Goal: Information Seeking & Learning: Learn about a topic

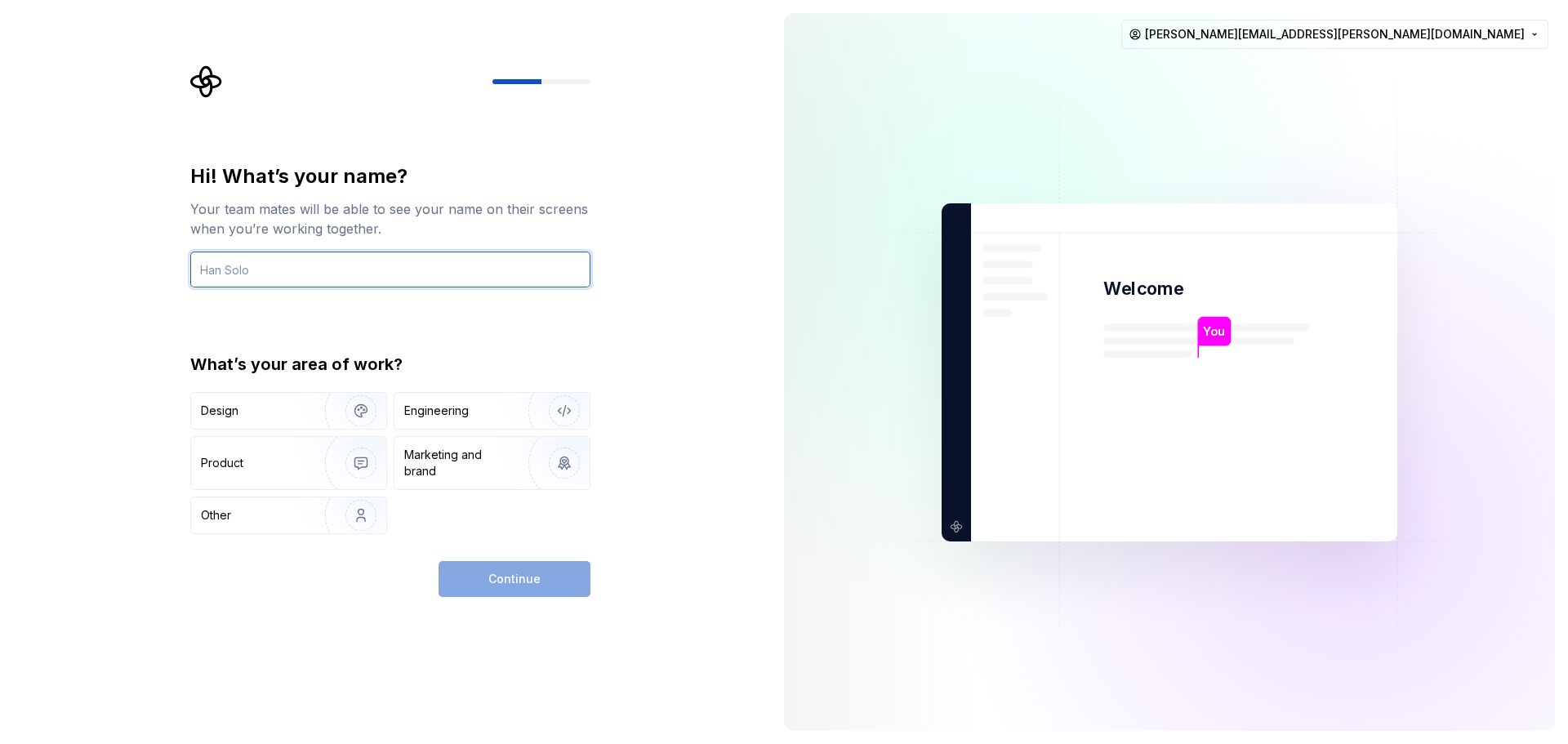
click at [266, 273] on input "text" at bounding box center [390, 270] width 400 height 36
type input "[PERSON_NAME]"
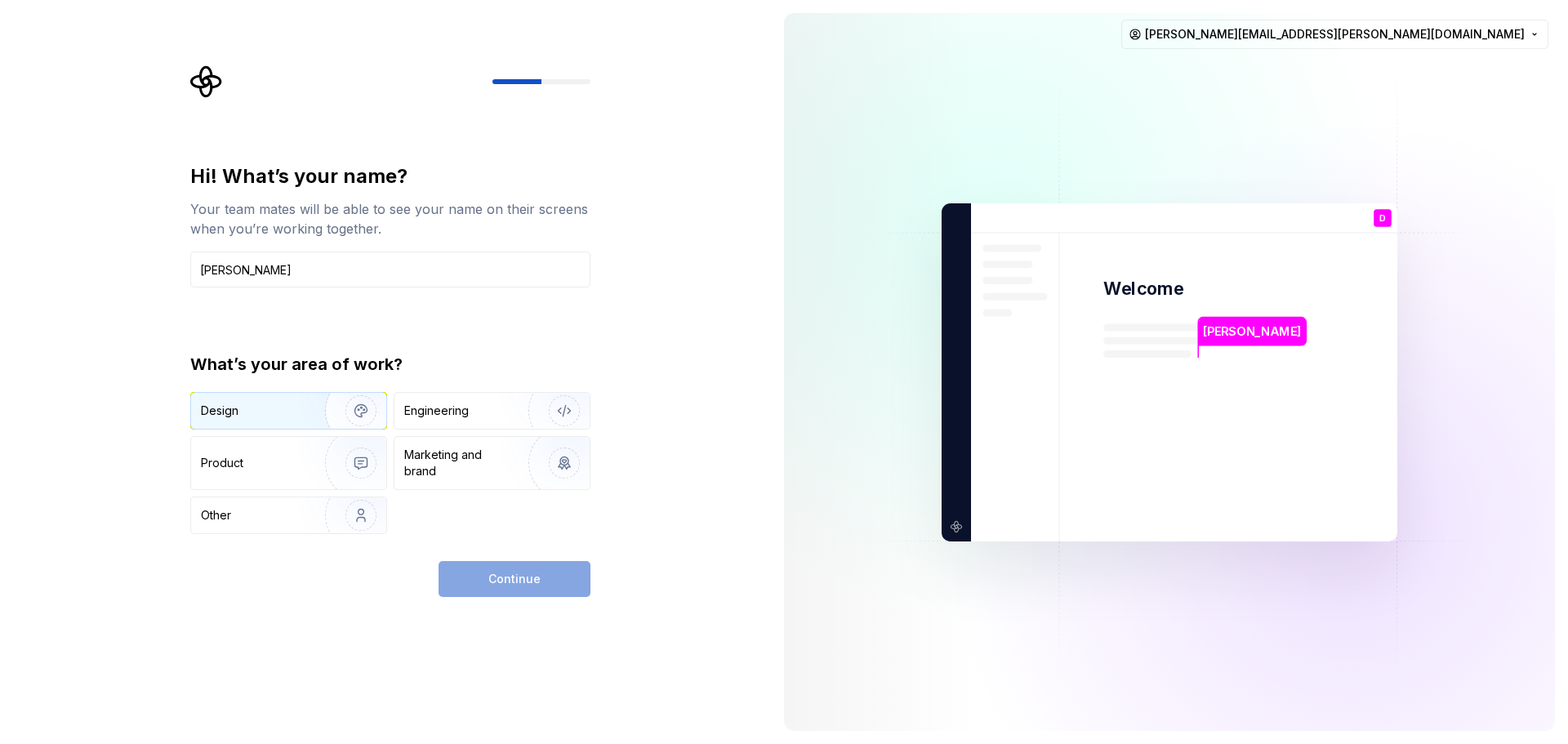
click at [305, 409] on img "button" at bounding box center [350, 410] width 105 height 109
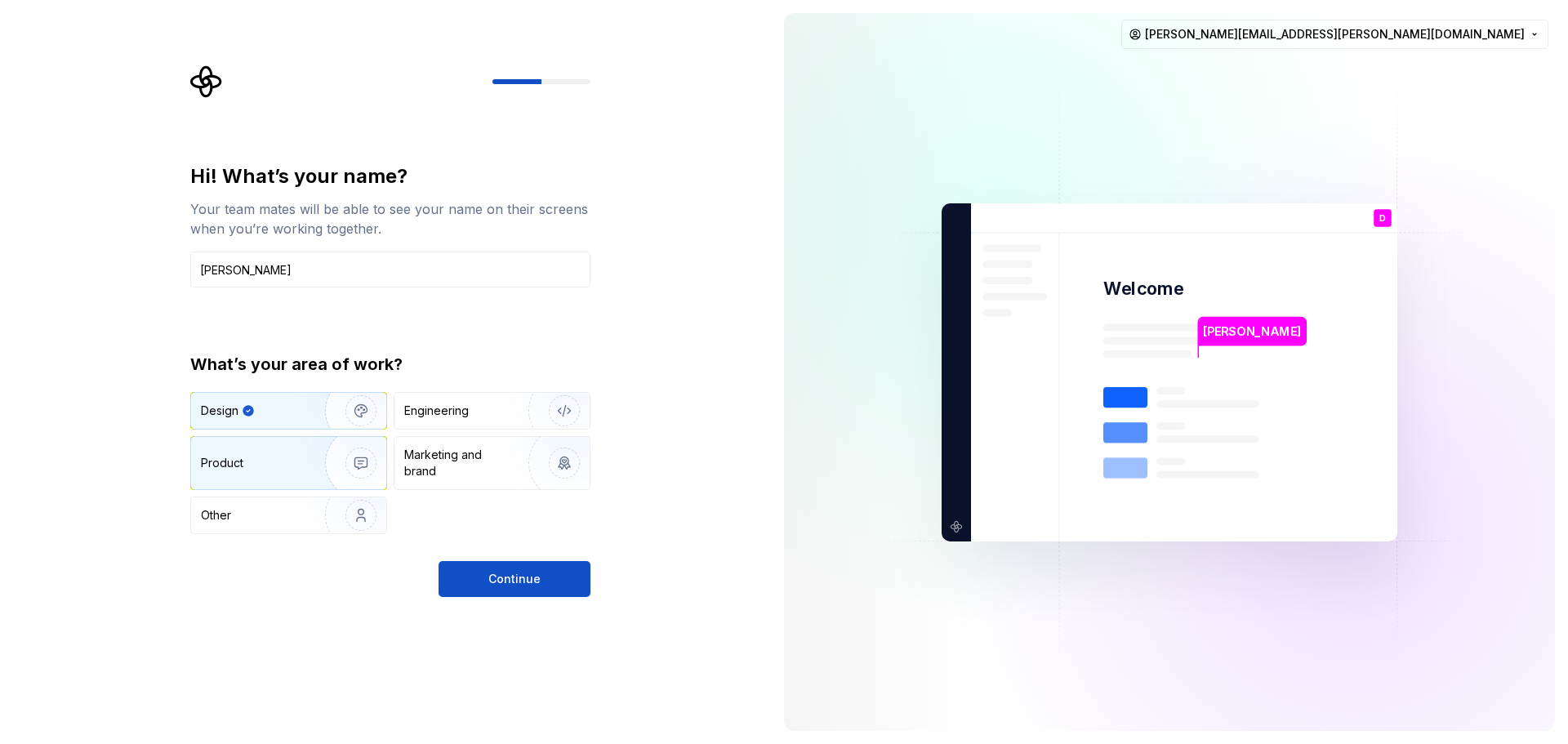
click at [271, 474] on div "Product" at bounding box center [288, 463] width 195 height 52
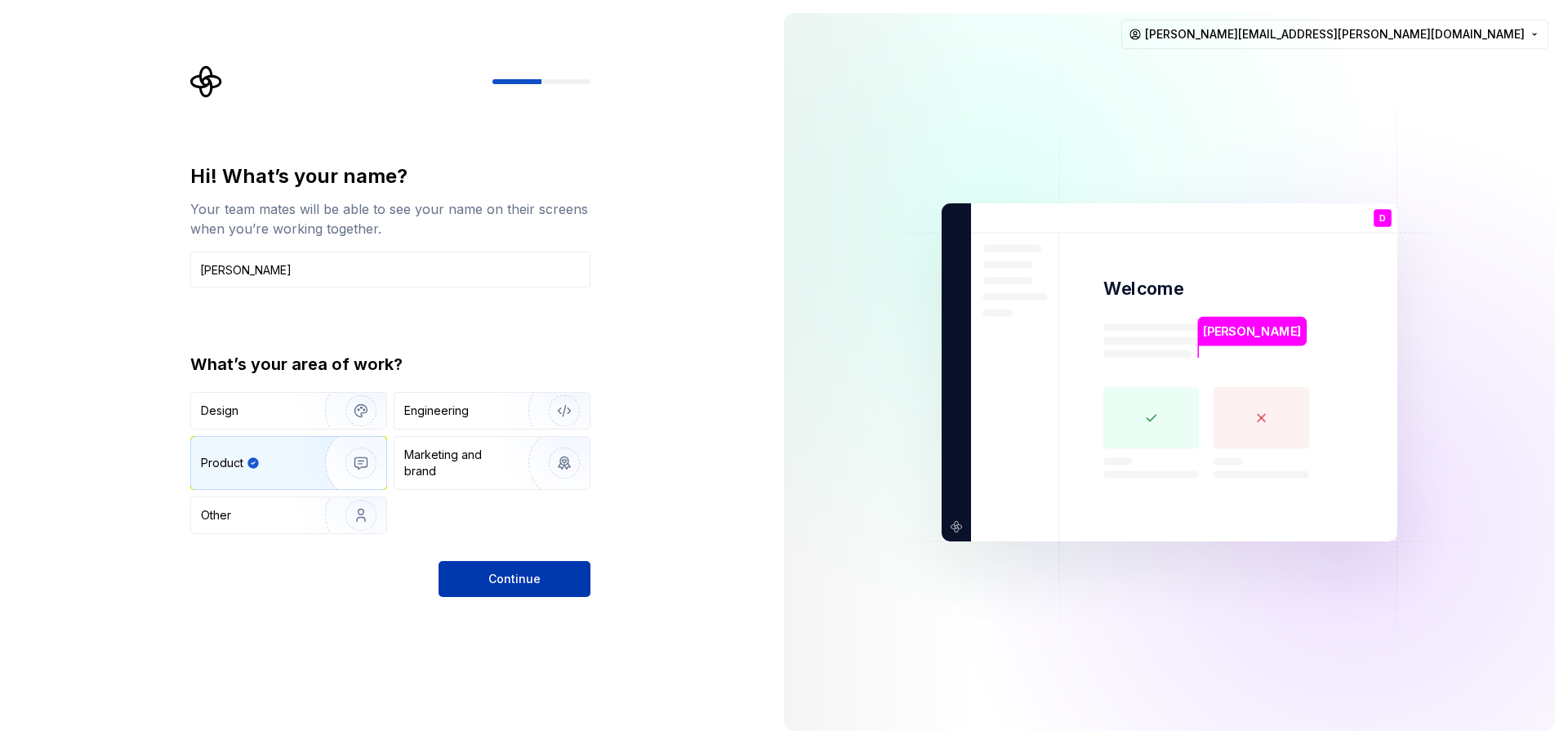
click at [520, 584] on span "Continue" at bounding box center [514, 579] width 52 height 17
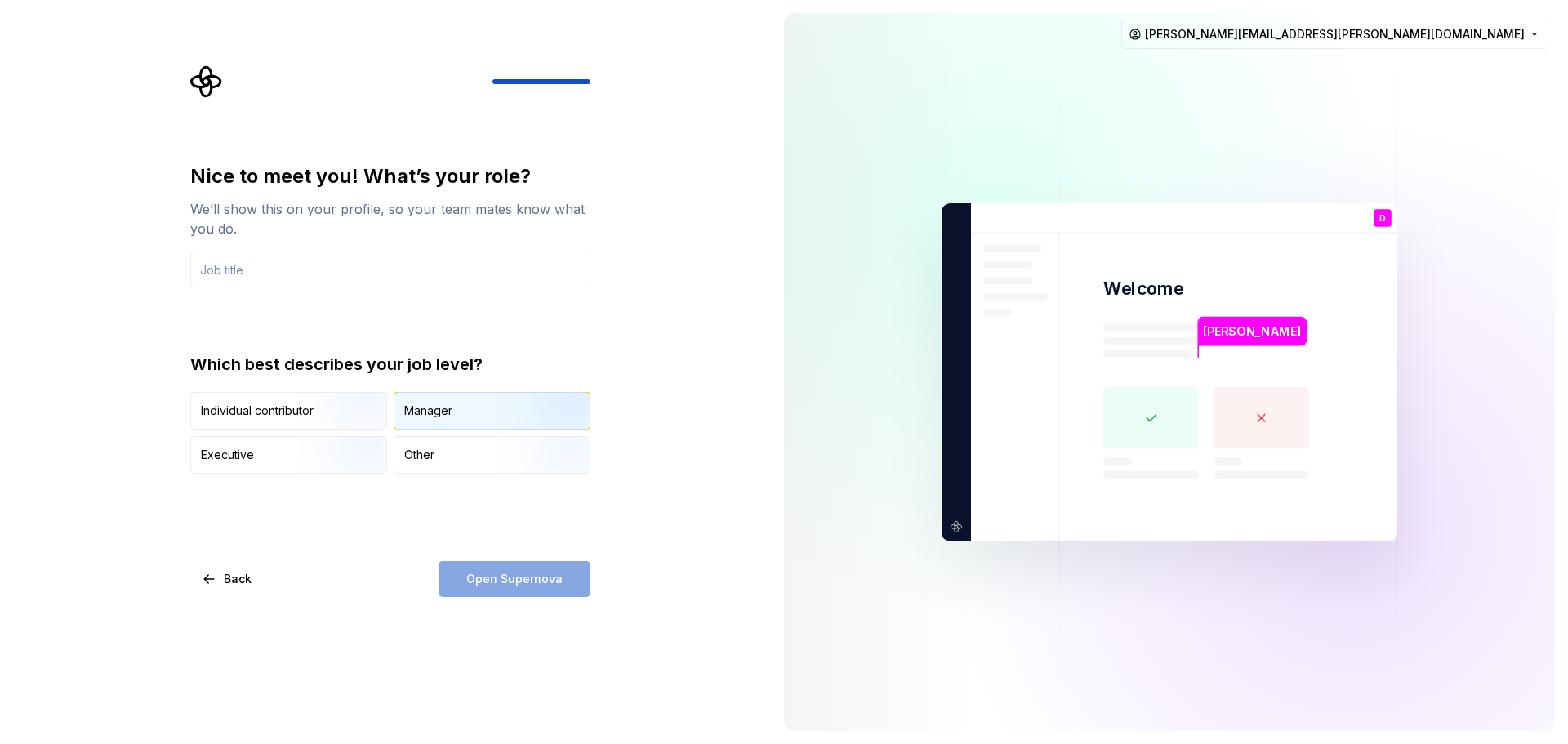
click at [467, 419] on div "Manager" at bounding box center [492, 410] width 195 height 36
click at [361, 283] on input "text" at bounding box center [390, 270] width 400 height 36
click at [288, 274] on input "text" at bounding box center [390, 270] width 400 height 36
click at [280, 279] on input "text" at bounding box center [390, 270] width 400 height 36
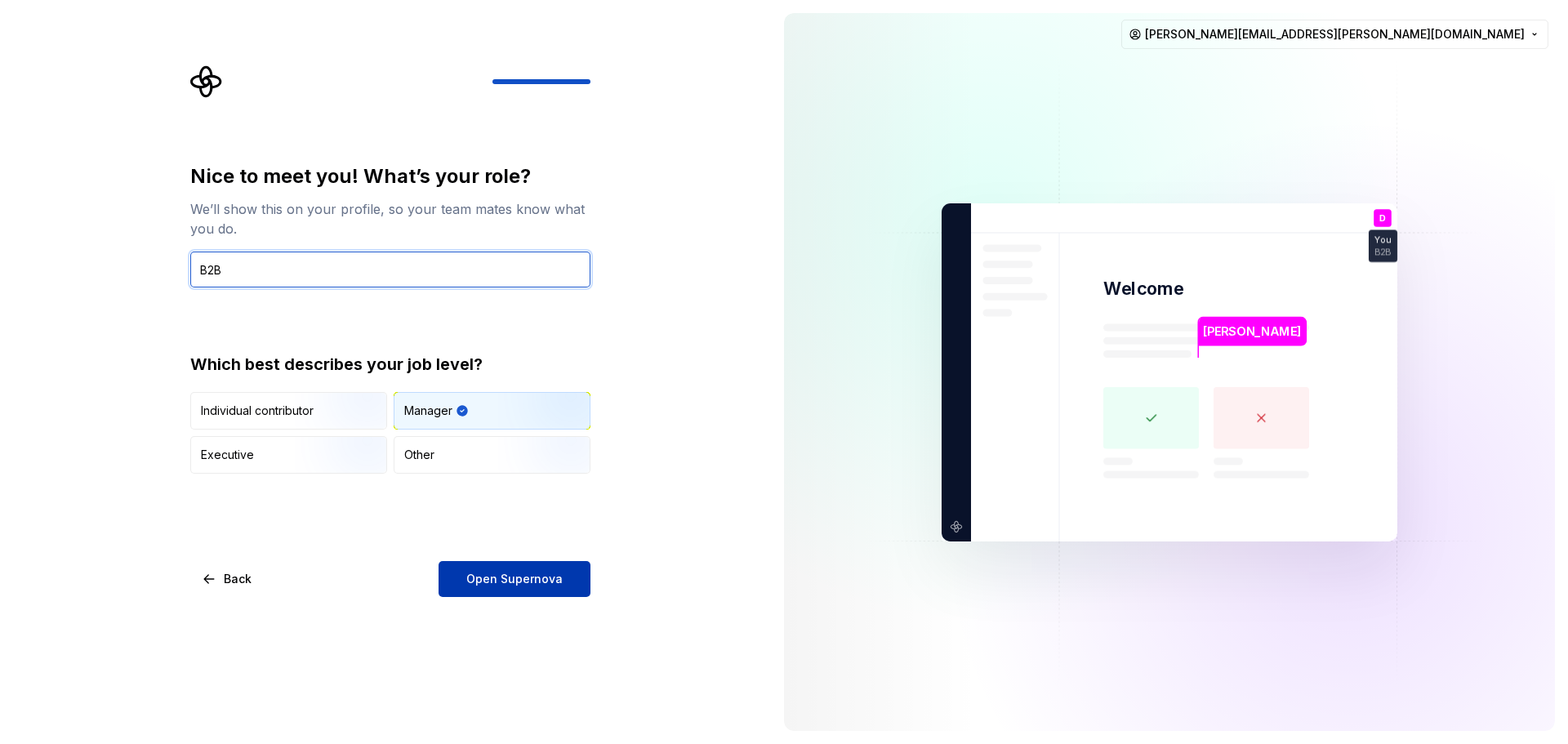
type input "B2B"
click at [497, 577] on span "Open Supernova" at bounding box center [514, 579] width 96 height 17
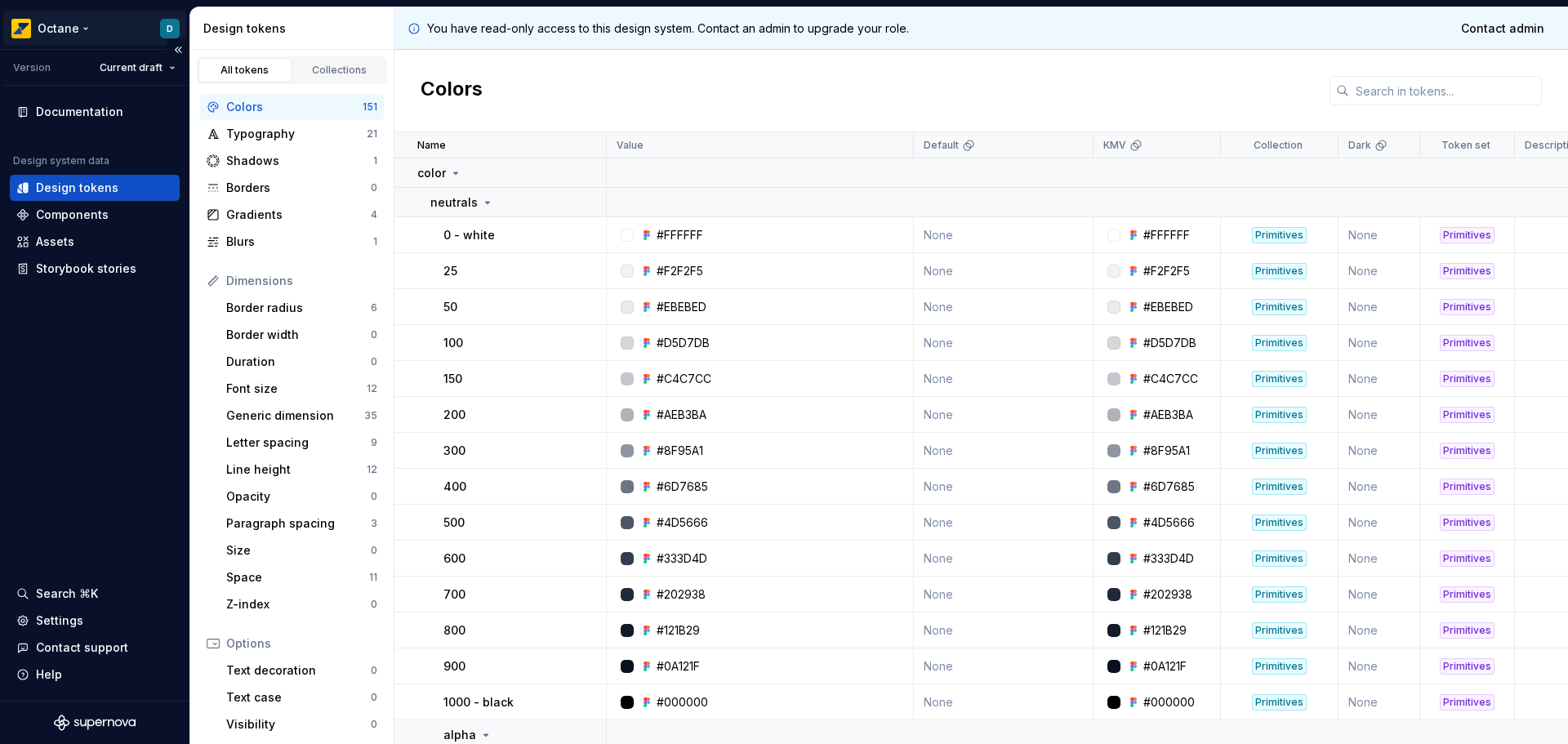
click at [85, 30] on html "Octane D Version Current draft Documentation Design system data Design tokens C…" at bounding box center [784, 372] width 1568 height 744
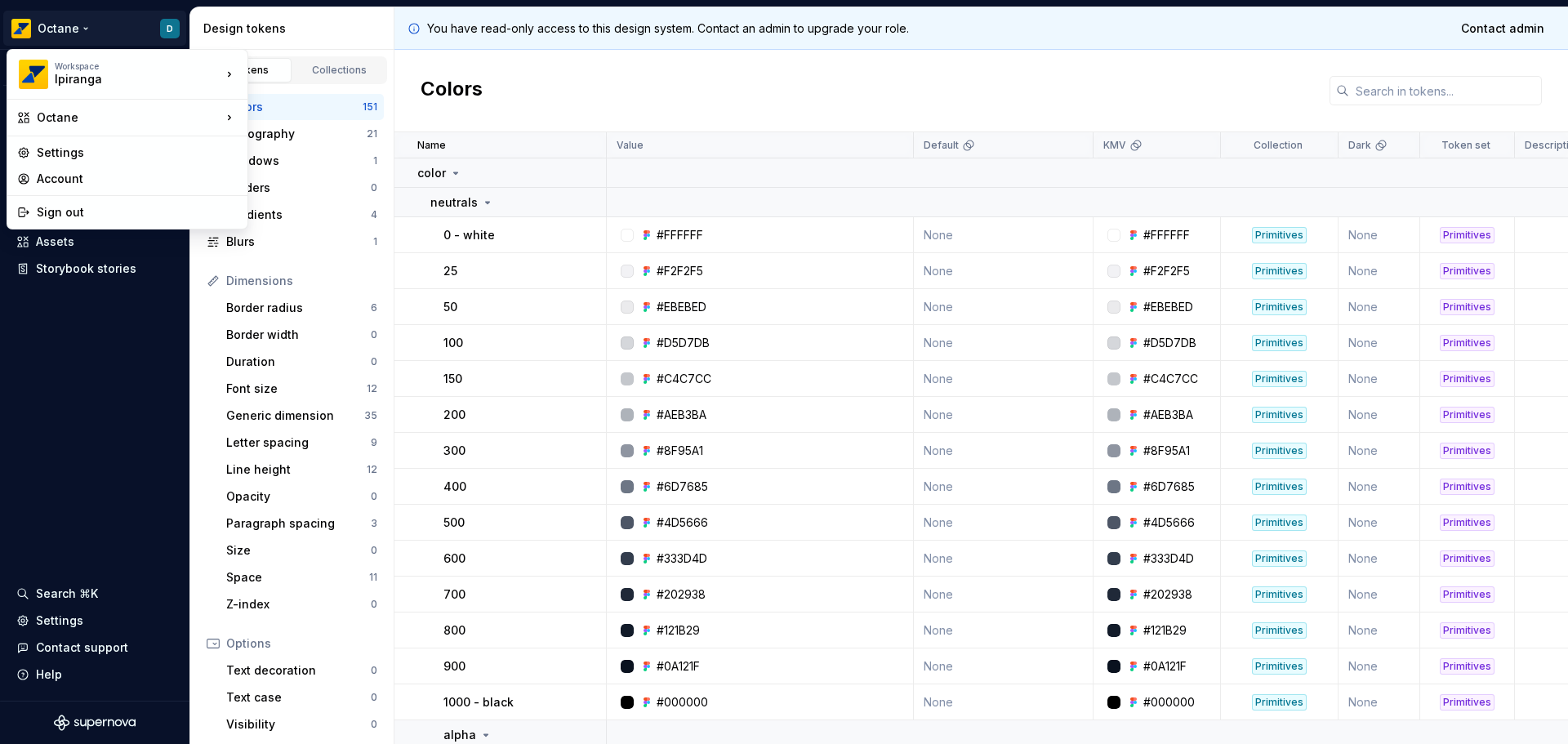
click at [1029, 43] on html "Octane D Version Current draft Documentation Design system data Design tokens C…" at bounding box center [784, 372] width 1568 height 744
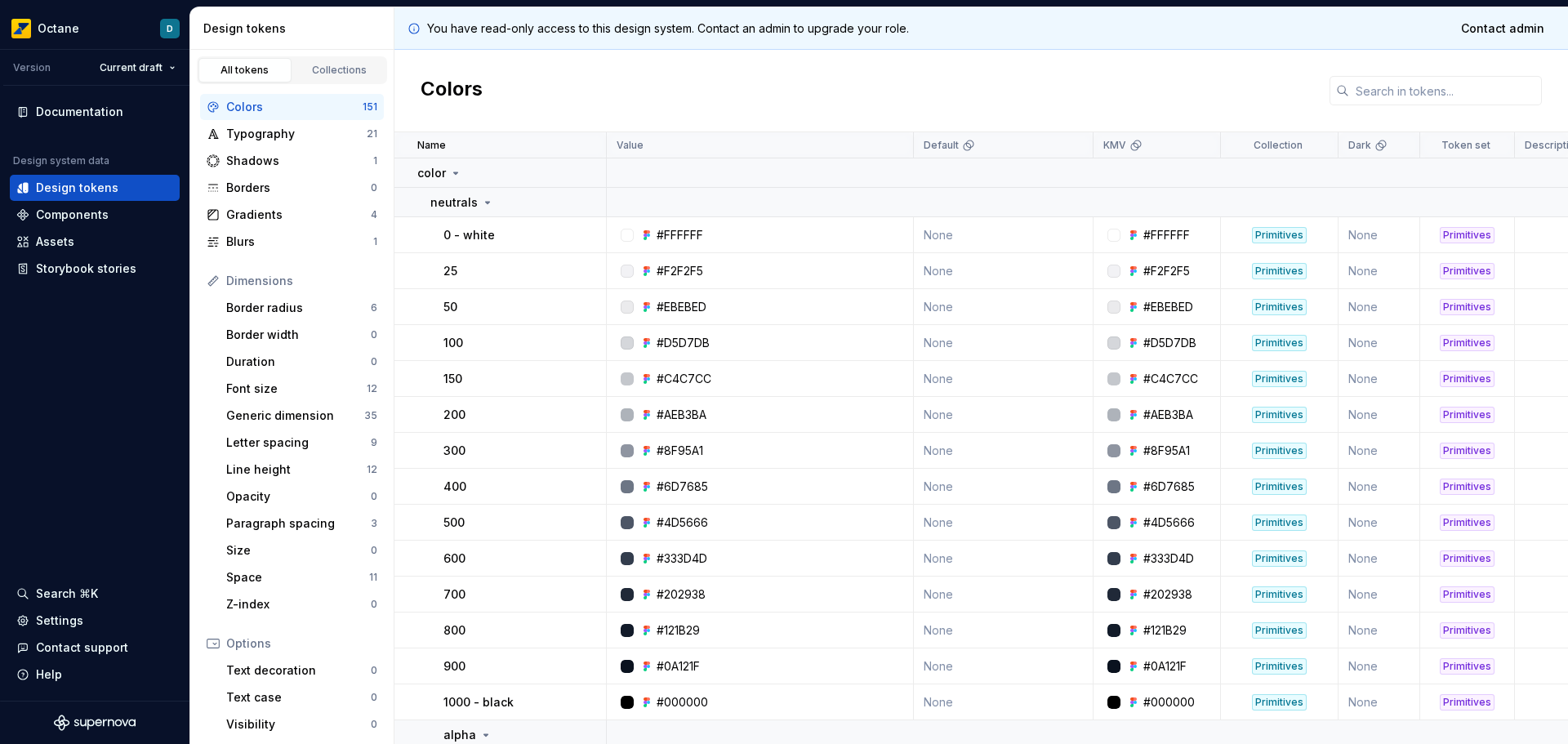
click at [1162, 308] on div "#EBEBED" at bounding box center [1168, 308] width 50 height 17
click at [1111, 307] on div at bounding box center [1114, 307] width 13 height 13
drag, startPoint x: 1130, startPoint y: 311, endPoint x: 1205, endPoint y: 311, distance: 75.0
click at [1136, 310] on icon at bounding box center [1134, 307] width 13 height 13
drag, startPoint x: 1295, startPoint y: 303, endPoint x: 1345, endPoint y: 302, distance: 50.0
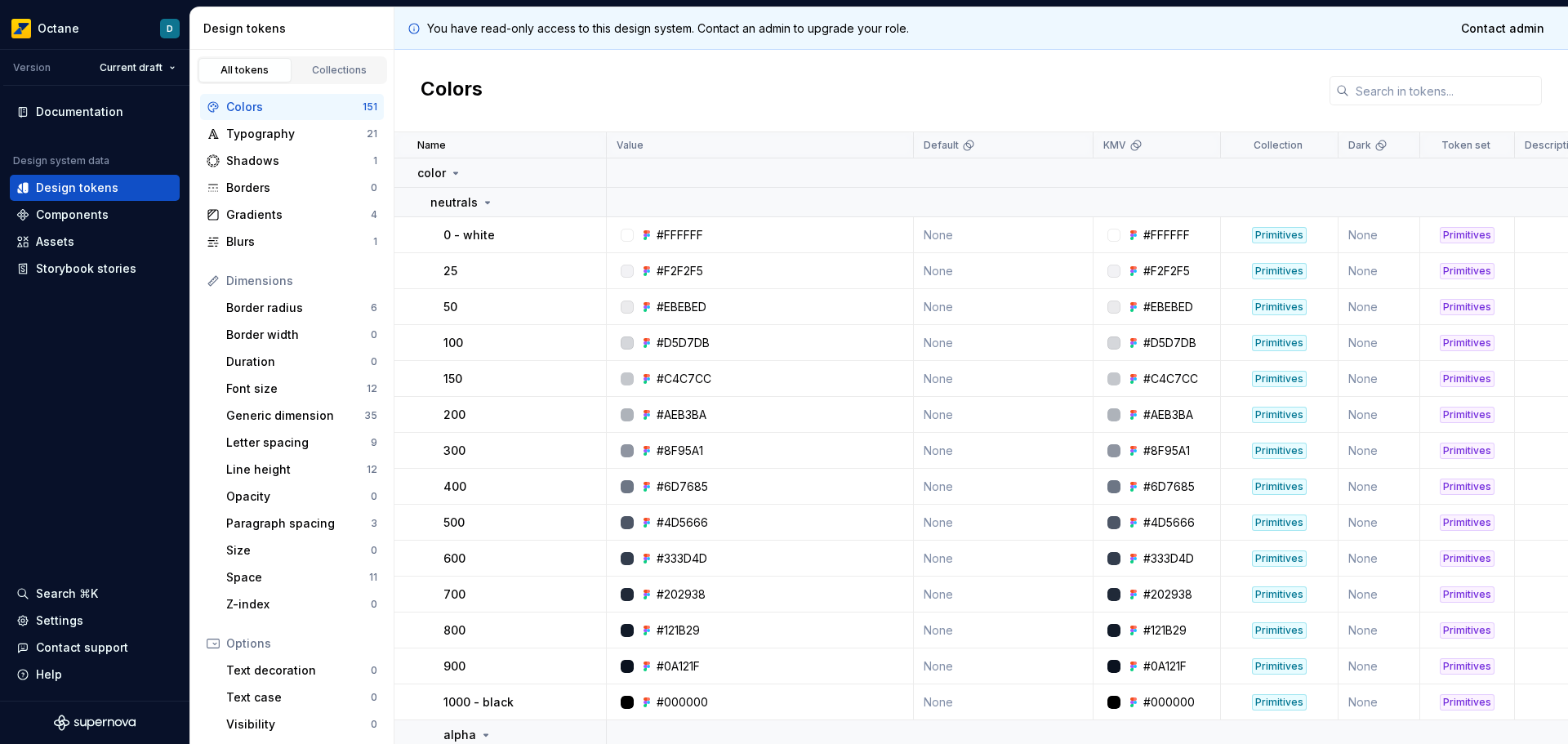
click at [1315, 301] on div "Primitives" at bounding box center [1279, 308] width 115 height 17
drag, startPoint x: 1385, startPoint y: 320, endPoint x: 1395, endPoint y: 320, distance: 10.0
click at [1387, 320] on td "None" at bounding box center [1379, 307] width 82 height 36
click at [255, 135] on div "Typography" at bounding box center [296, 134] width 141 height 17
click at [263, 134] on div "Typography" at bounding box center [296, 134] width 141 height 17
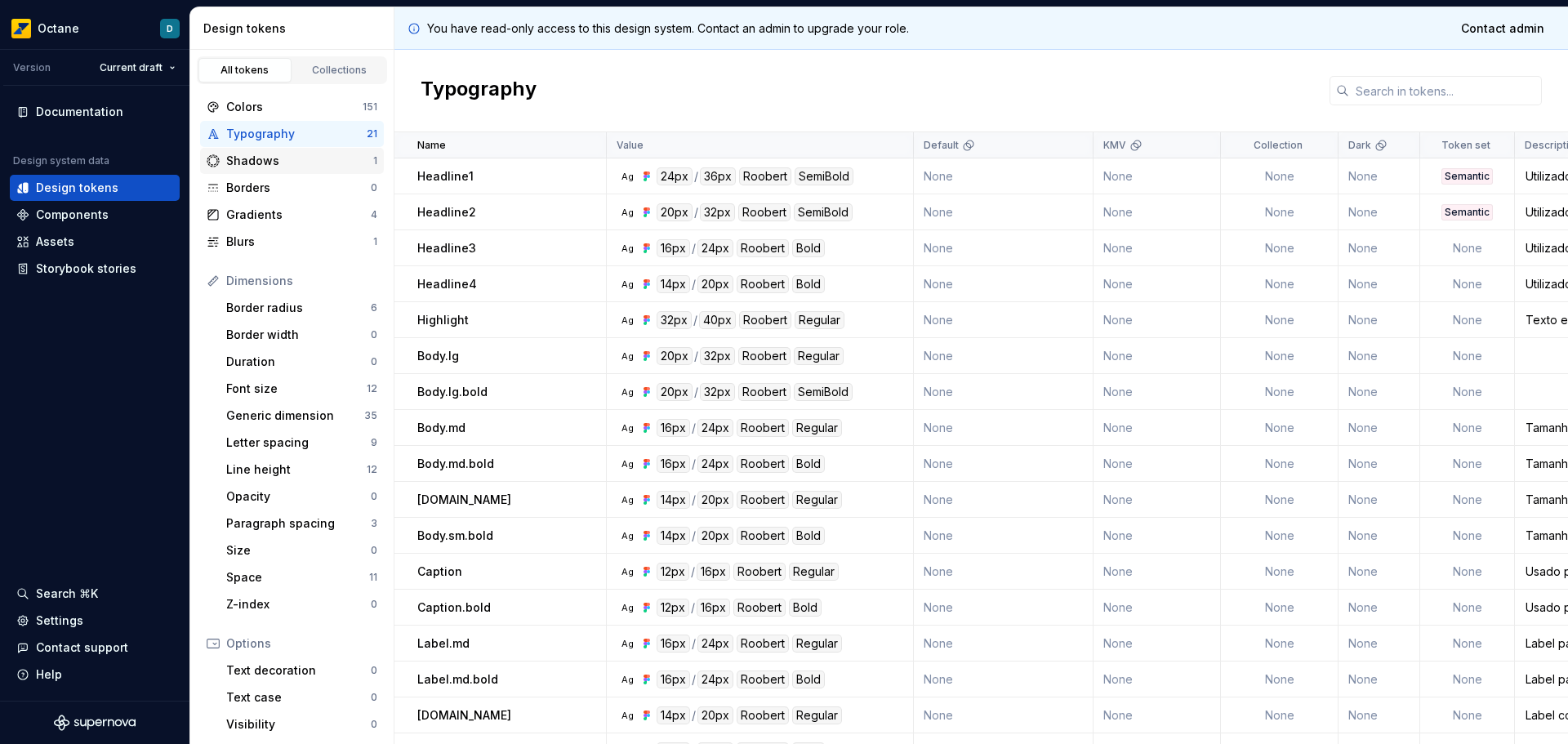
click at [251, 162] on div "Shadows" at bounding box center [299, 161] width 147 height 17
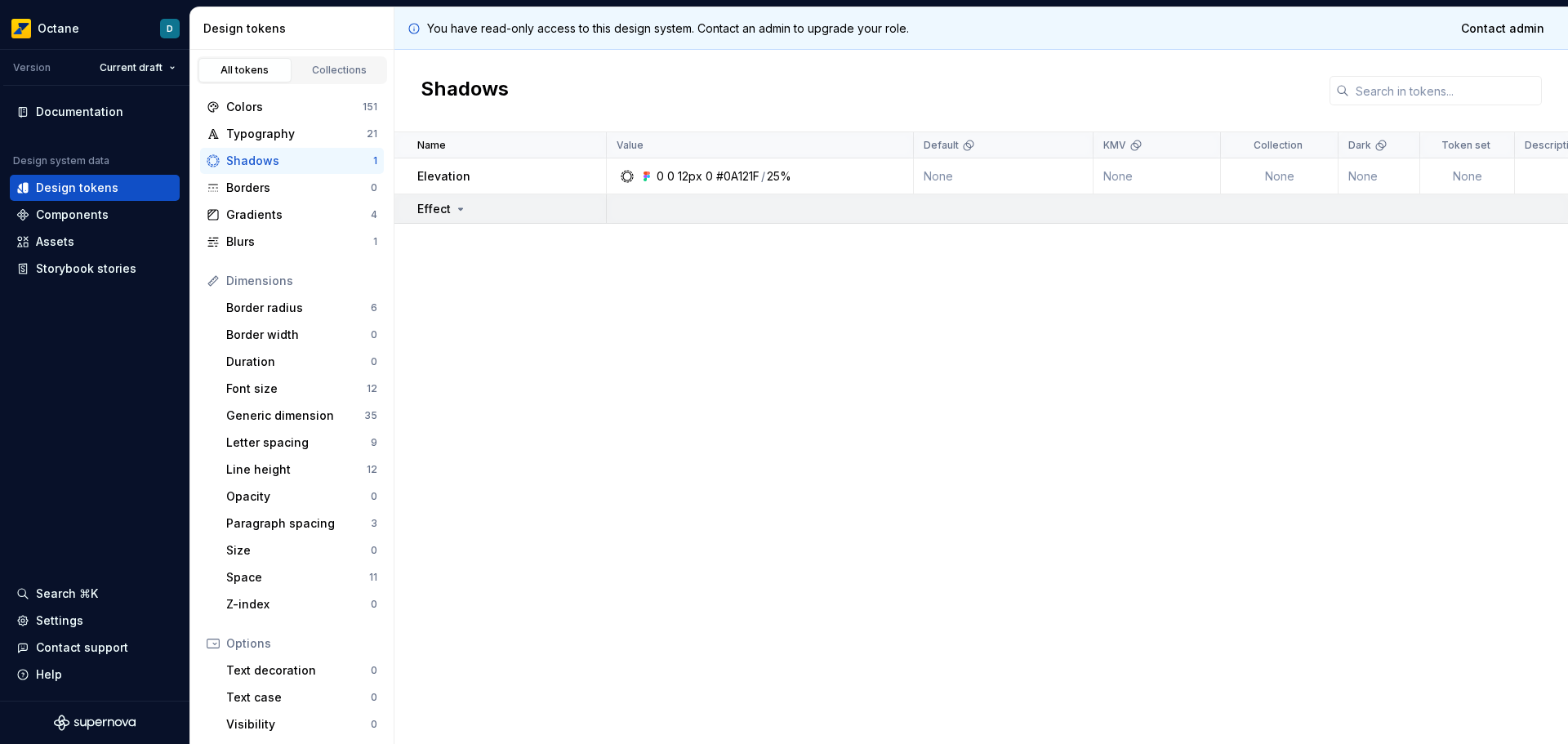
click at [467, 210] on div "Effect" at bounding box center [511, 209] width 188 height 17
click at [460, 210] on icon at bounding box center [460, 209] width 13 height 13
click at [260, 193] on div "Borders" at bounding box center [298, 188] width 144 height 17
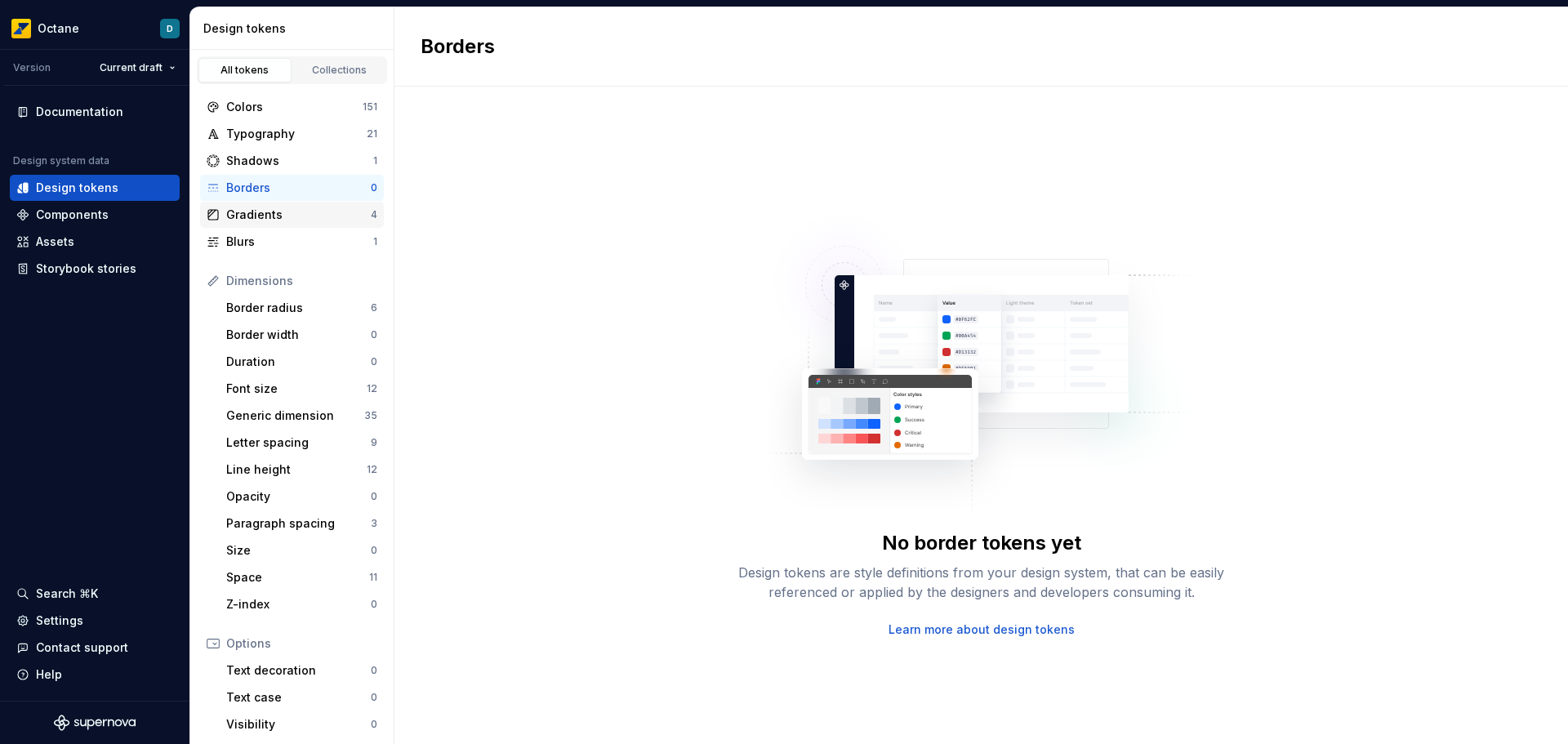
click at [268, 216] on div "Gradients" at bounding box center [298, 215] width 144 height 17
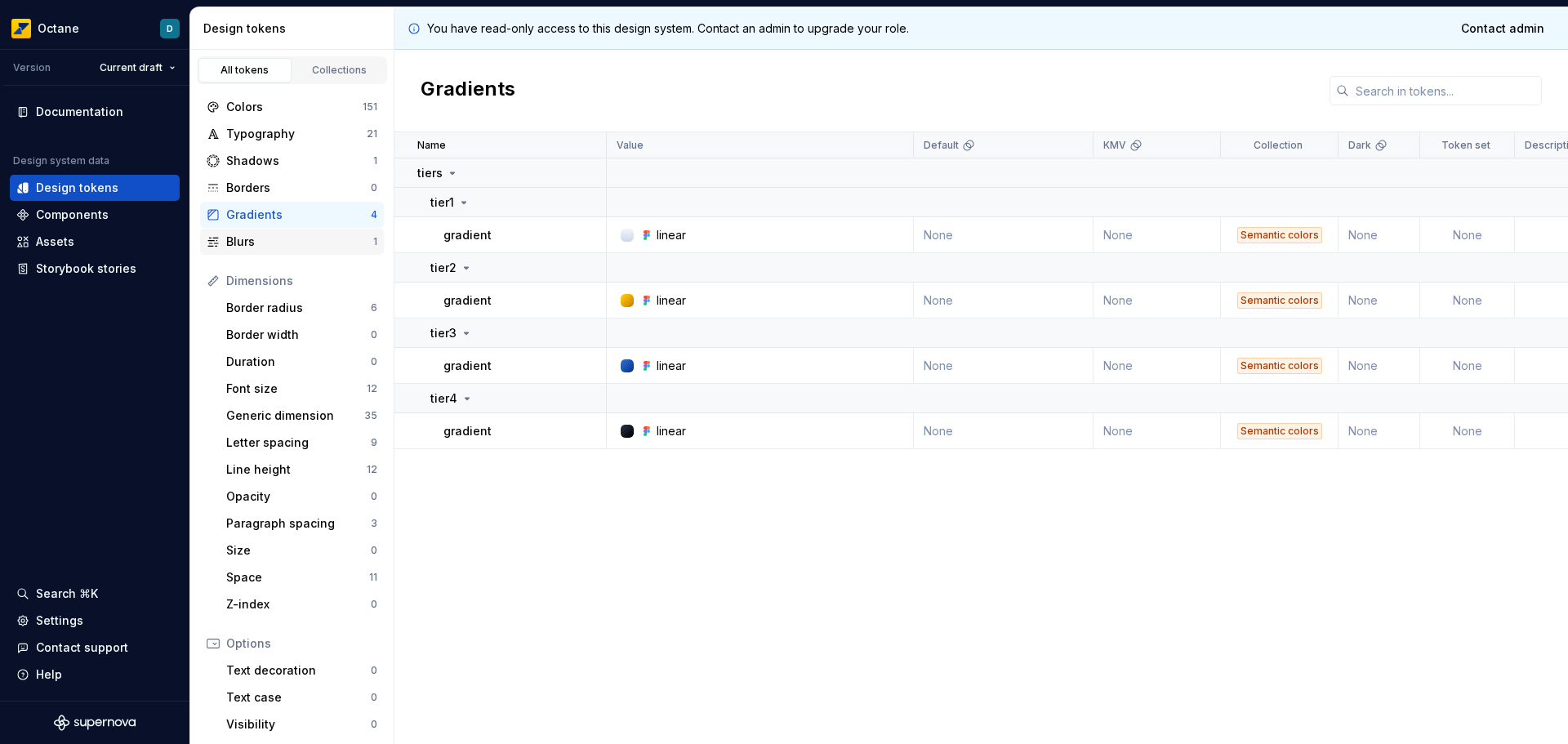
click at [282, 233] on div "Blurs" at bounding box center [299, 242] width 147 height 17
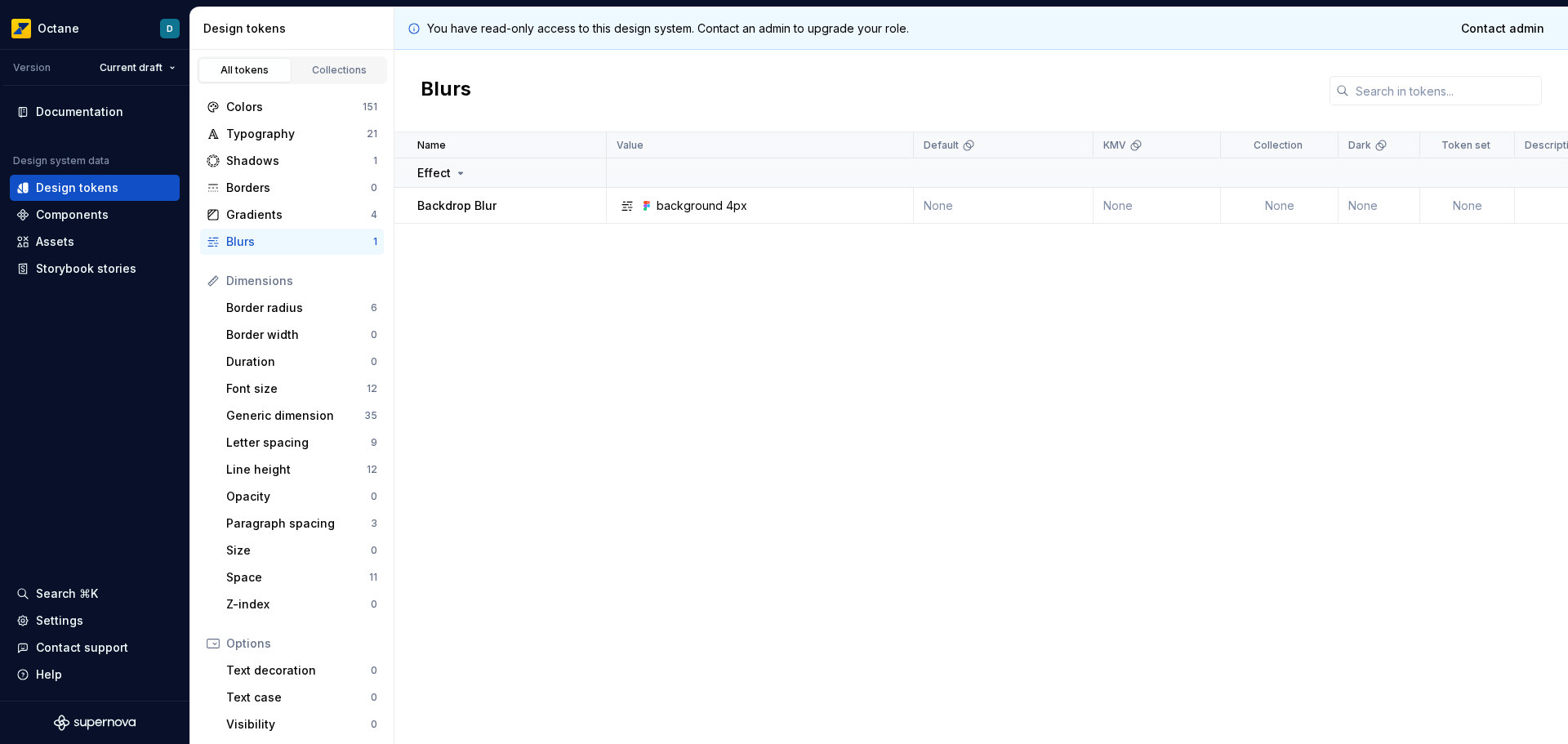
click at [293, 244] on div "Blurs" at bounding box center [299, 242] width 147 height 17
click at [268, 310] on div "Border radius" at bounding box center [298, 309] width 144 height 17
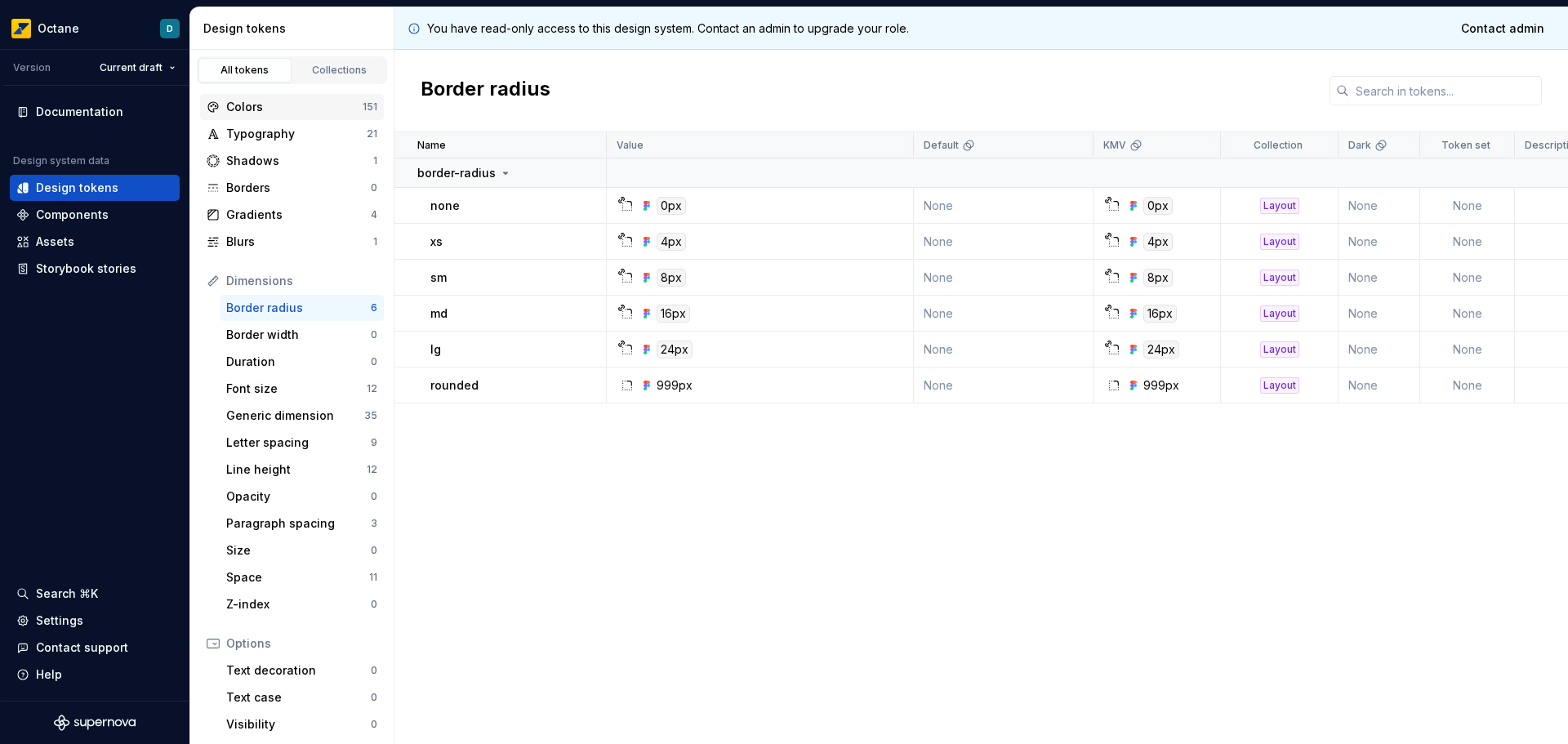
click at [249, 110] on div "Colors" at bounding box center [294, 107] width 136 height 17
click at [322, 66] on div "Collections" at bounding box center [340, 70] width 82 height 13
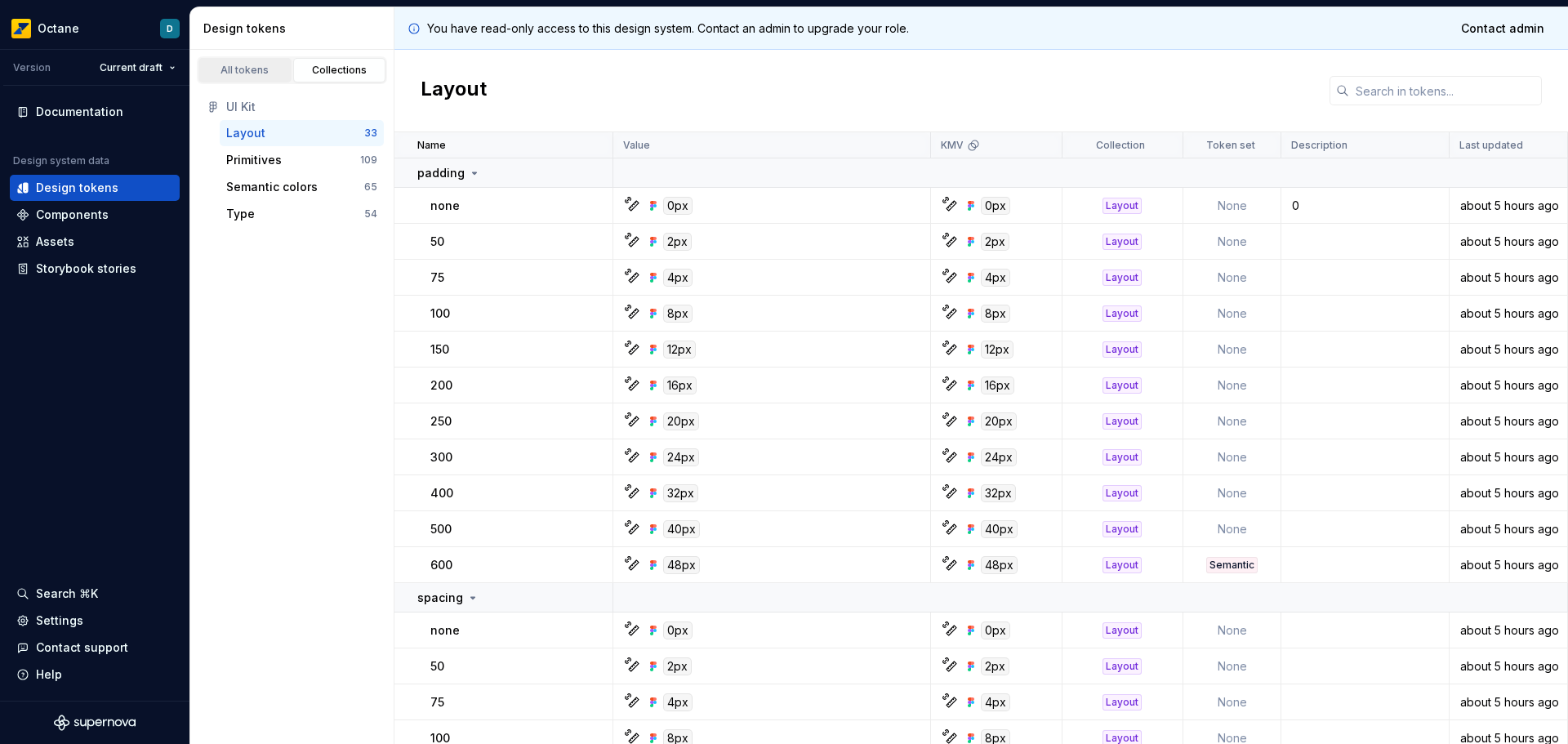
click at [246, 75] on div "All tokens" at bounding box center [245, 70] width 82 height 13
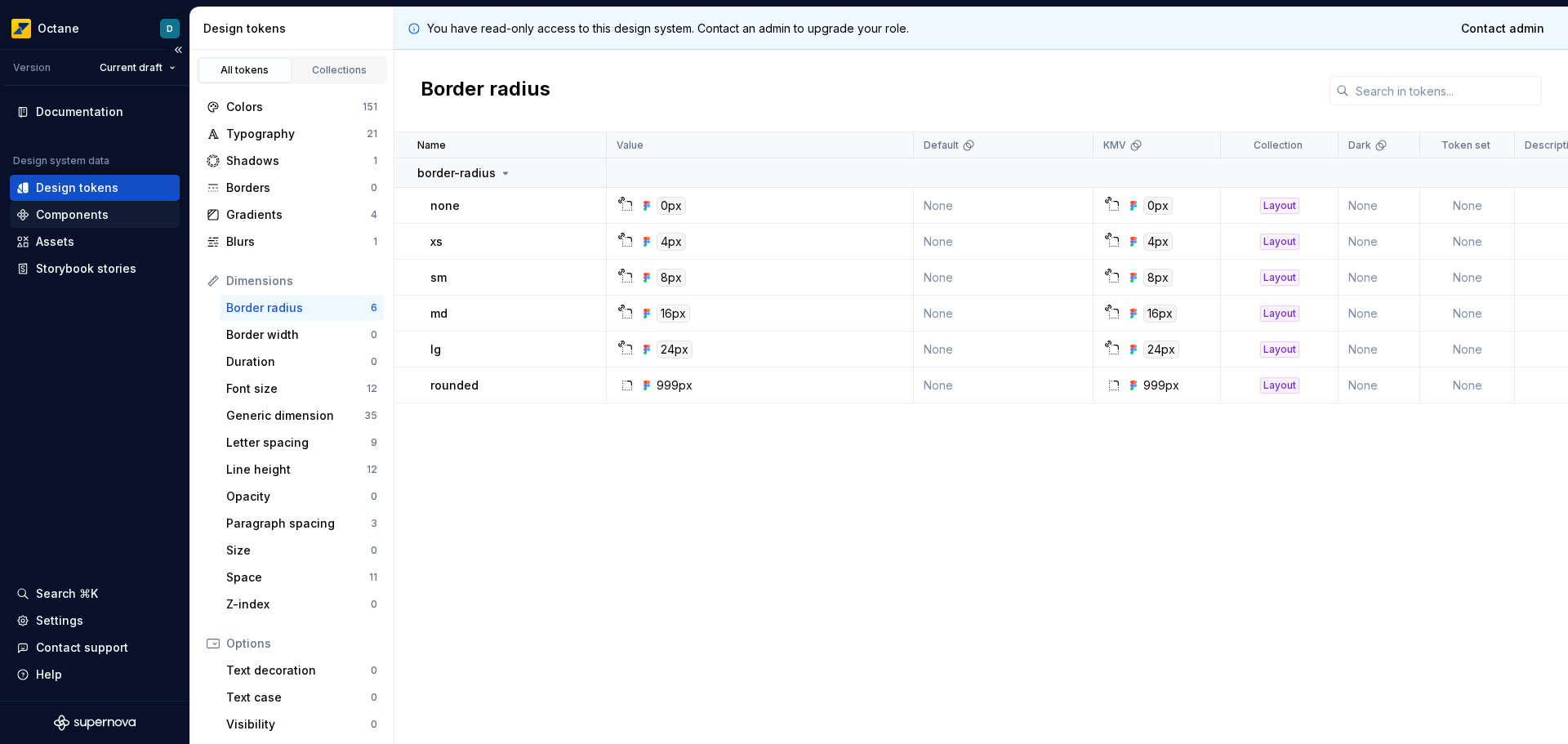
click at [62, 218] on div "Components" at bounding box center [72, 215] width 72 height 17
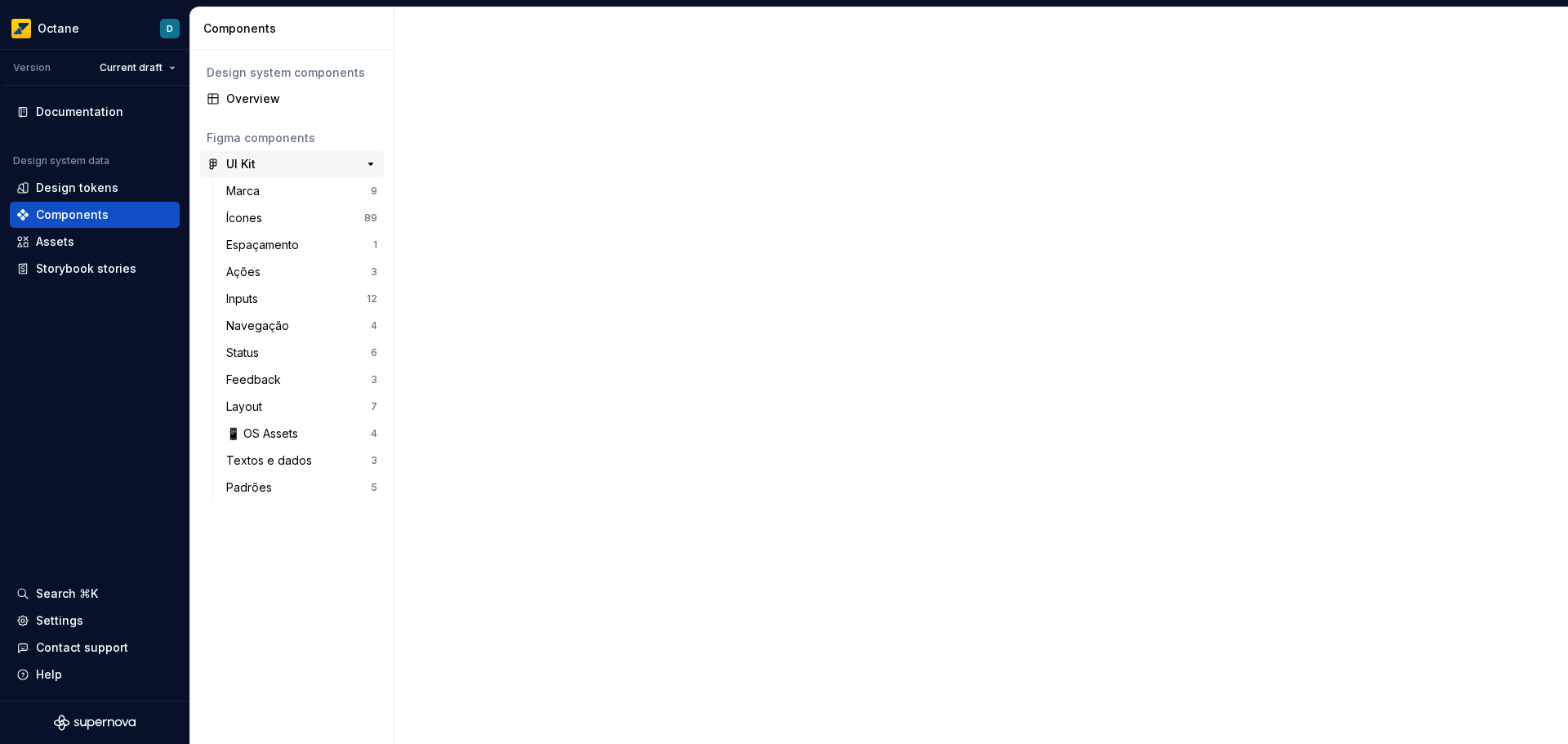
click at [300, 162] on div "UI Kit" at bounding box center [286, 164] width 121 height 17
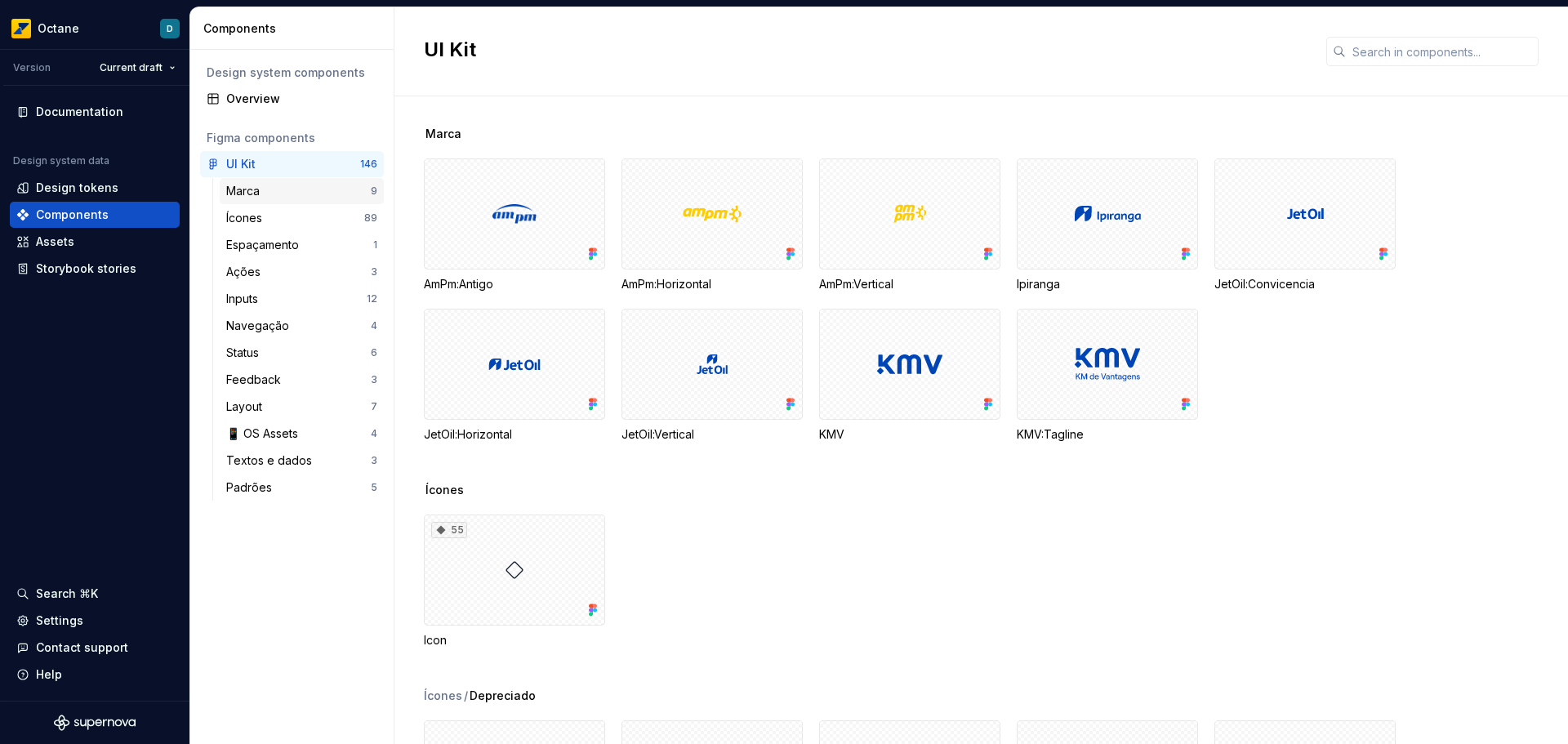
click at [252, 192] on div "Marca" at bounding box center [245, 192] width 40 height 17
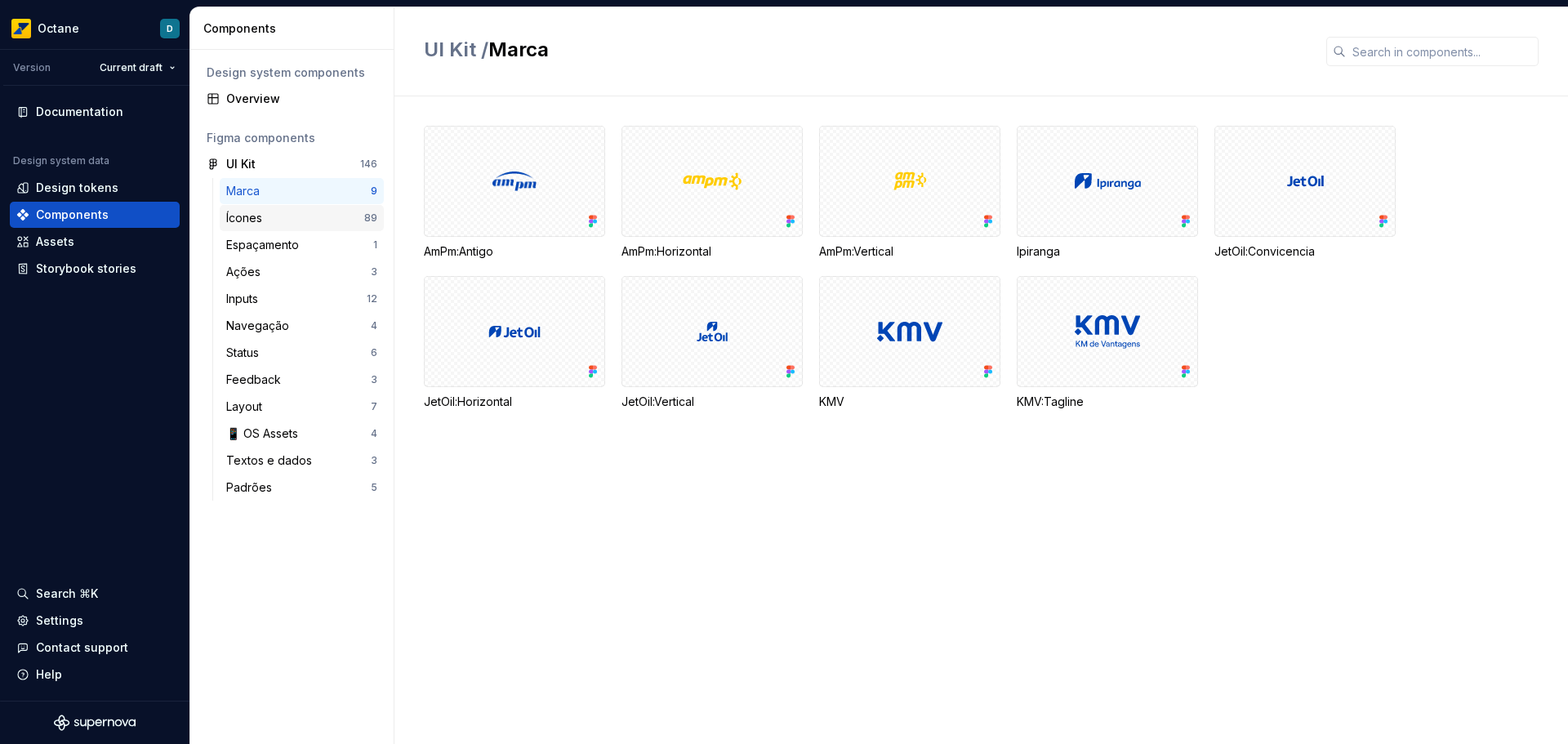
click at [306, 223] on div "Ícones" at bounding box center [295, 219] width 138 height 17
click at [252, 214] on div "Ícones" at bounding box center [247, 219] width 43 height 17
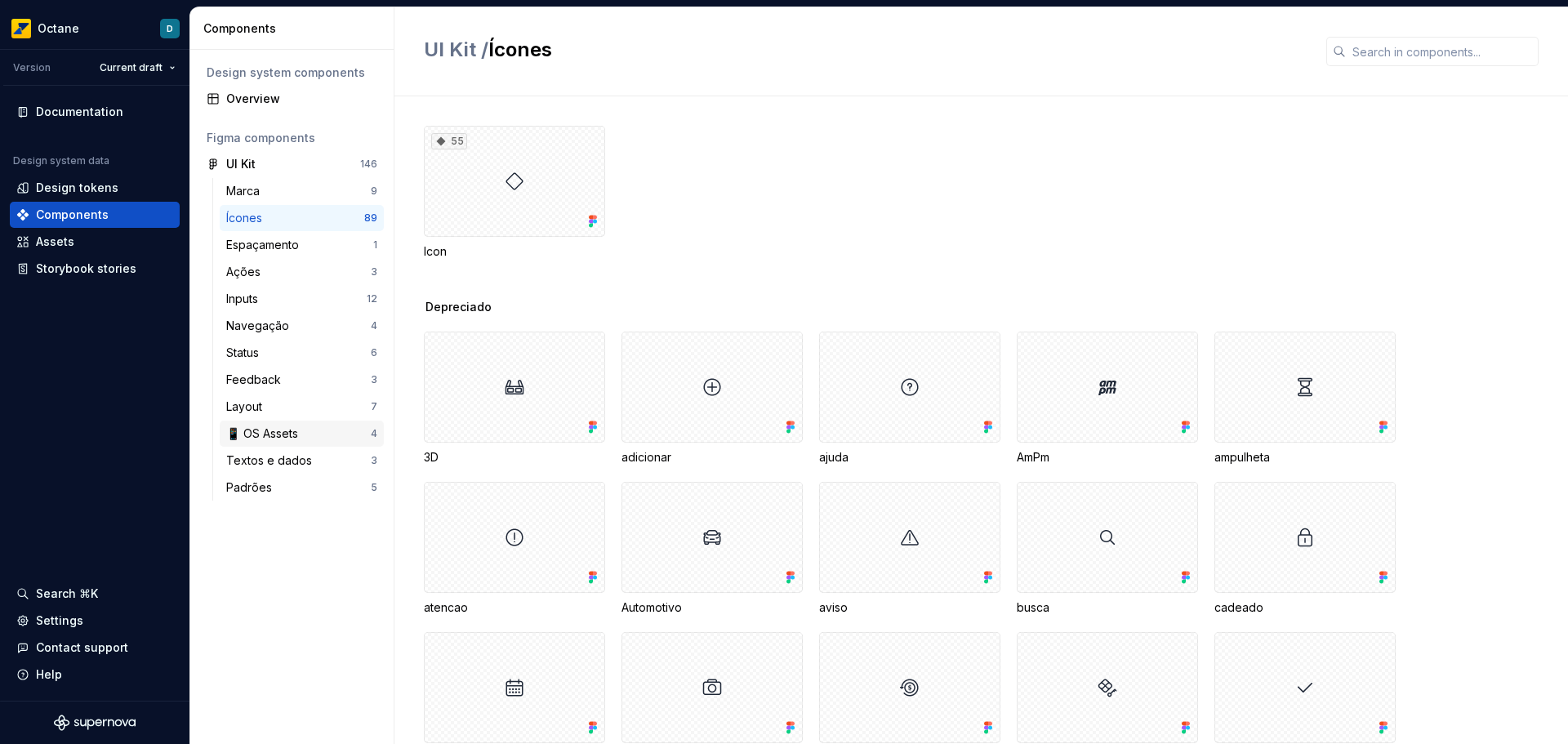
click at [276, 426] on div "📱 OS Assets" at bounding box center [265, 434] width 79 height 17
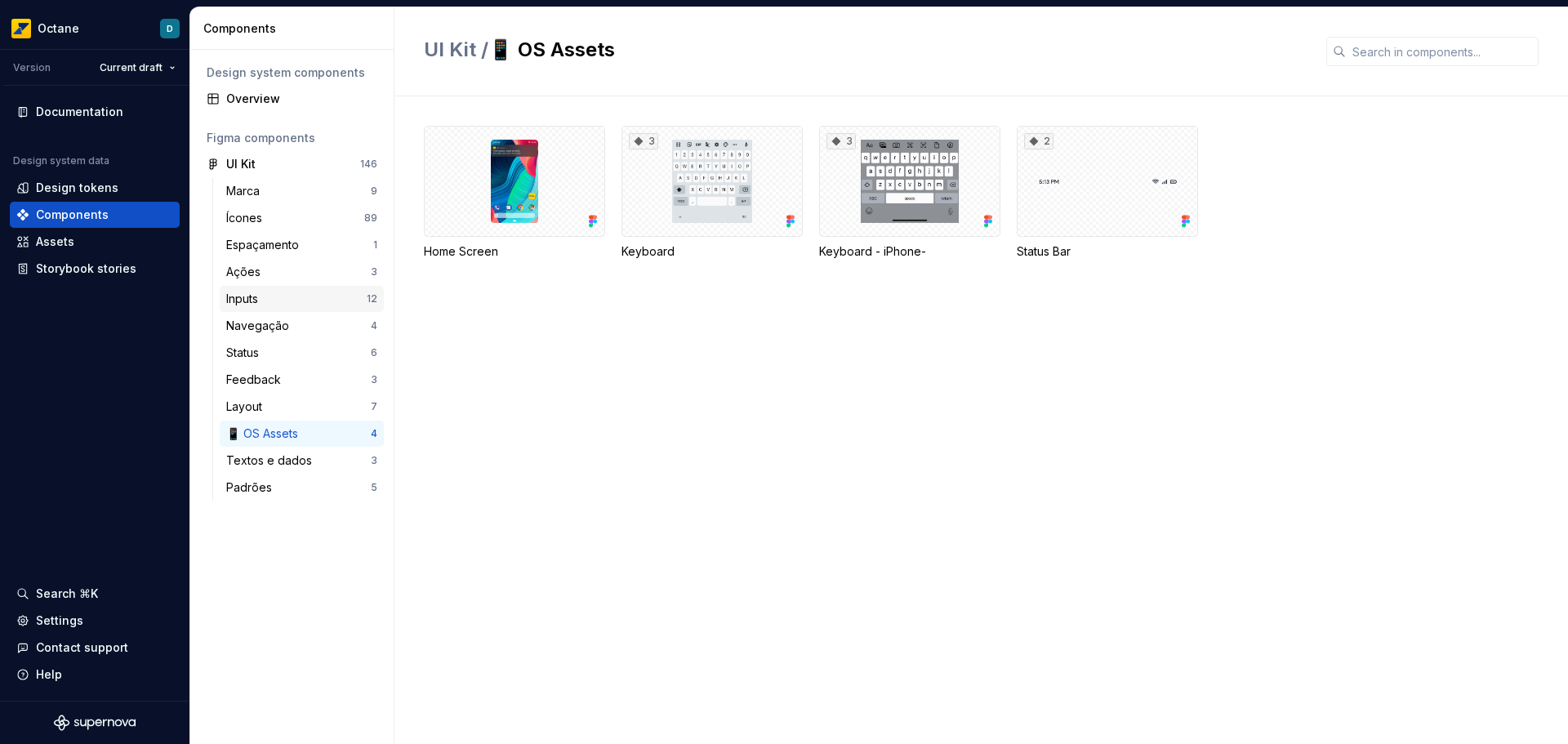
click at [326, 295] on div "Inputs" at bounding box center [296, 299] width 141 height 17
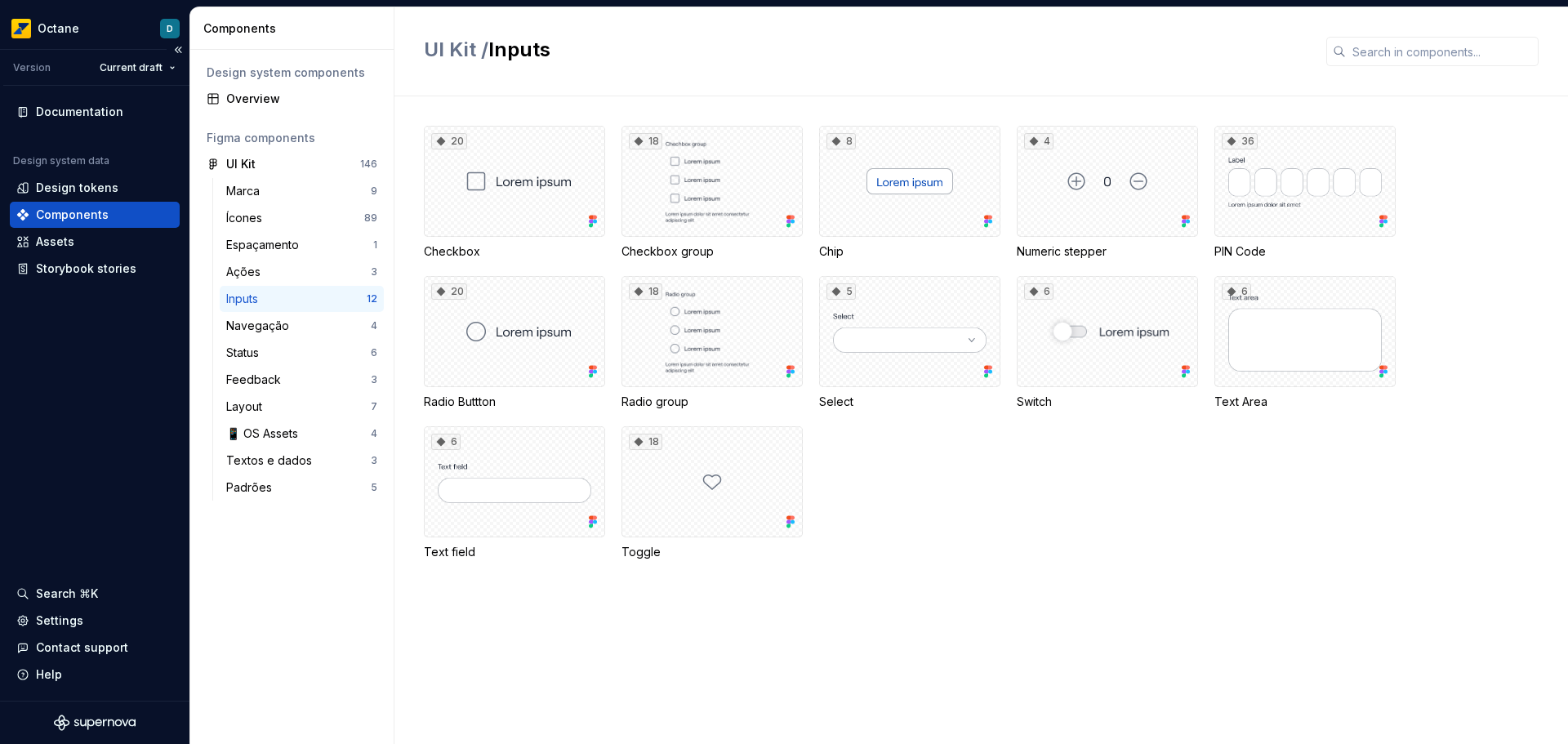
click at [51, 228] on div "Design system data Design tokens Components Assets Storybook stories" at bounding box center [94, 219] width 169 height 128
click at [48, 233] on div "Assets" at bounding box center [55, 242] width 38 height 17
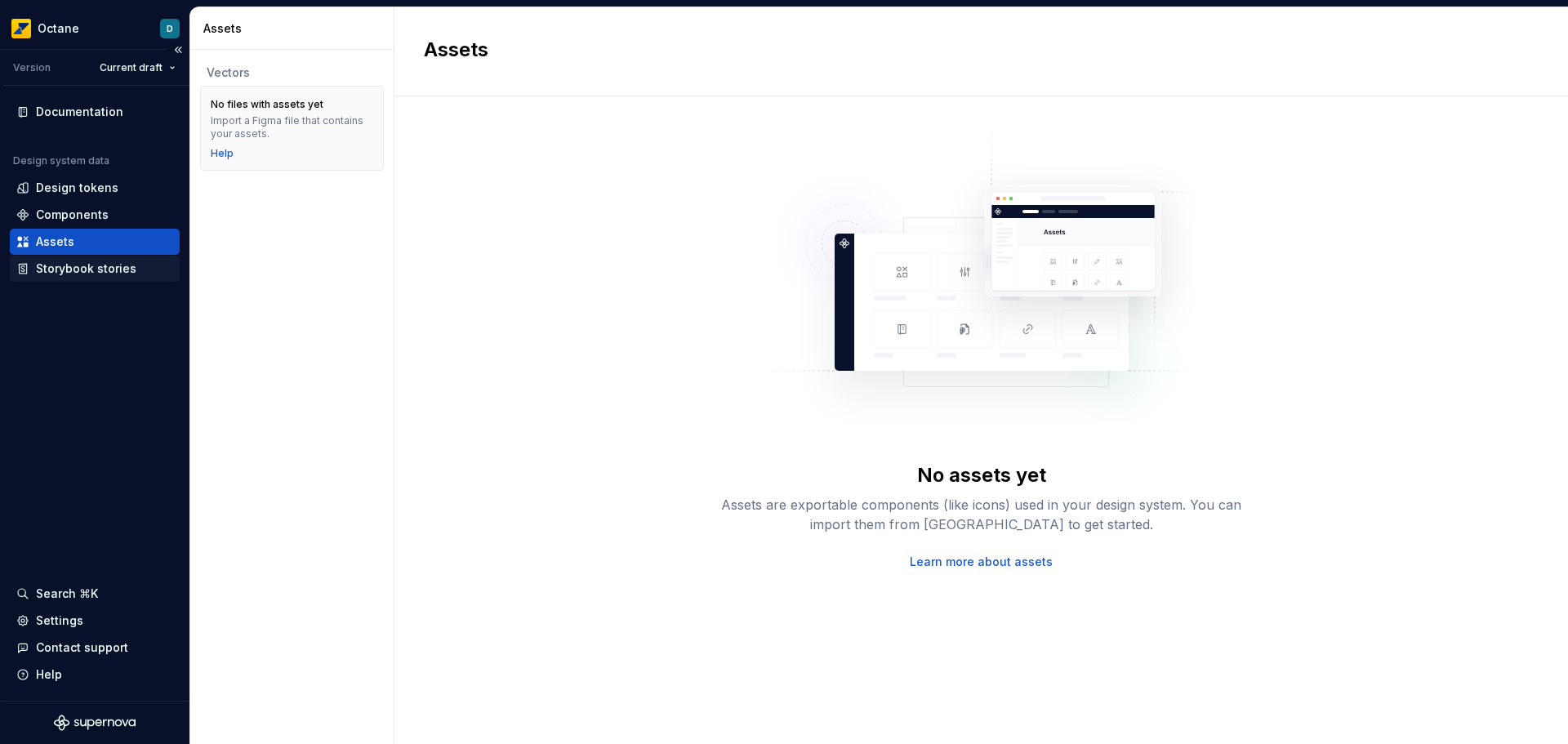
click at [95, 259] on div "Storybook stories" at bounding box center [94, 269] width 169 height 26
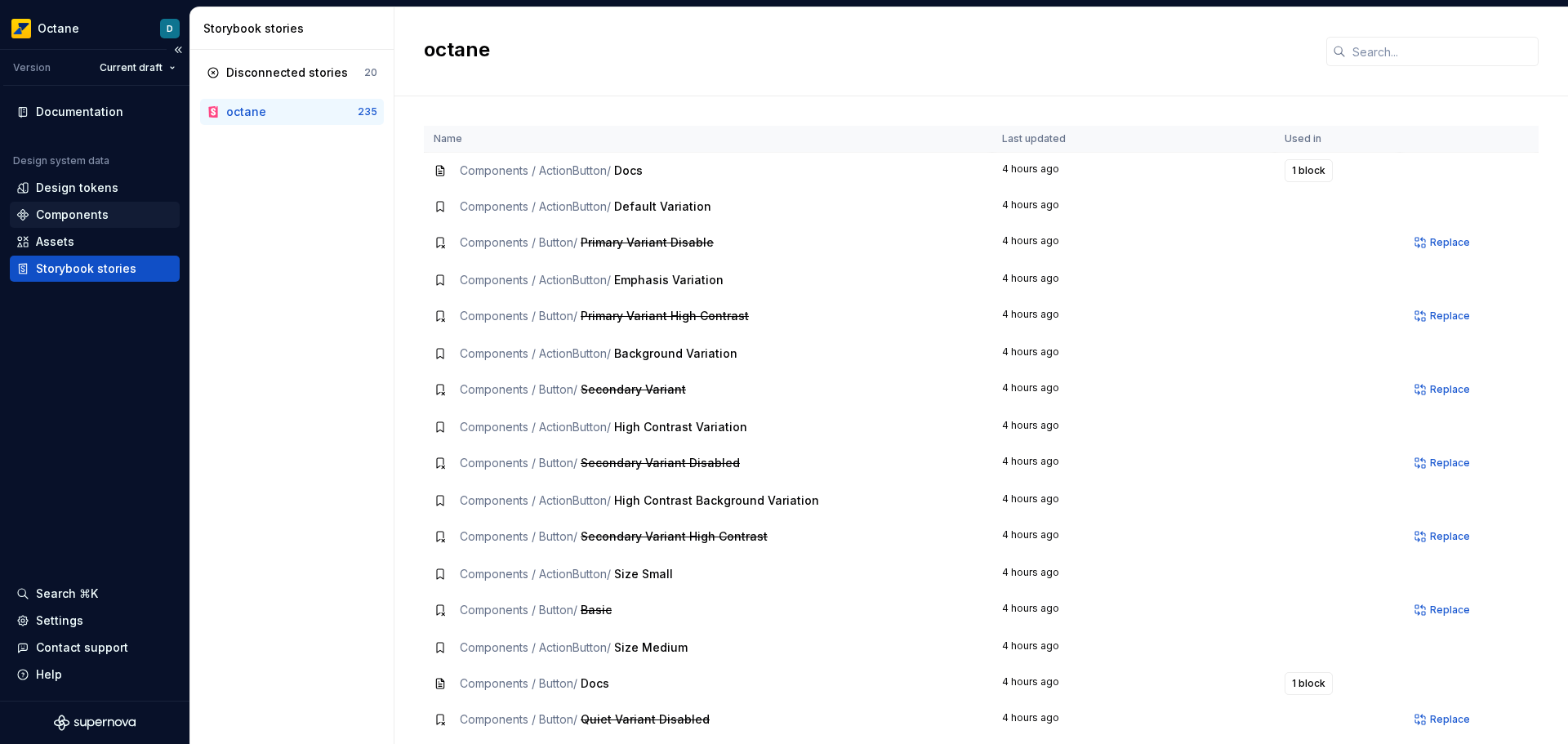
click at [54, 214] on div "Components" at bounding box center [72, 215] width 72 height 17
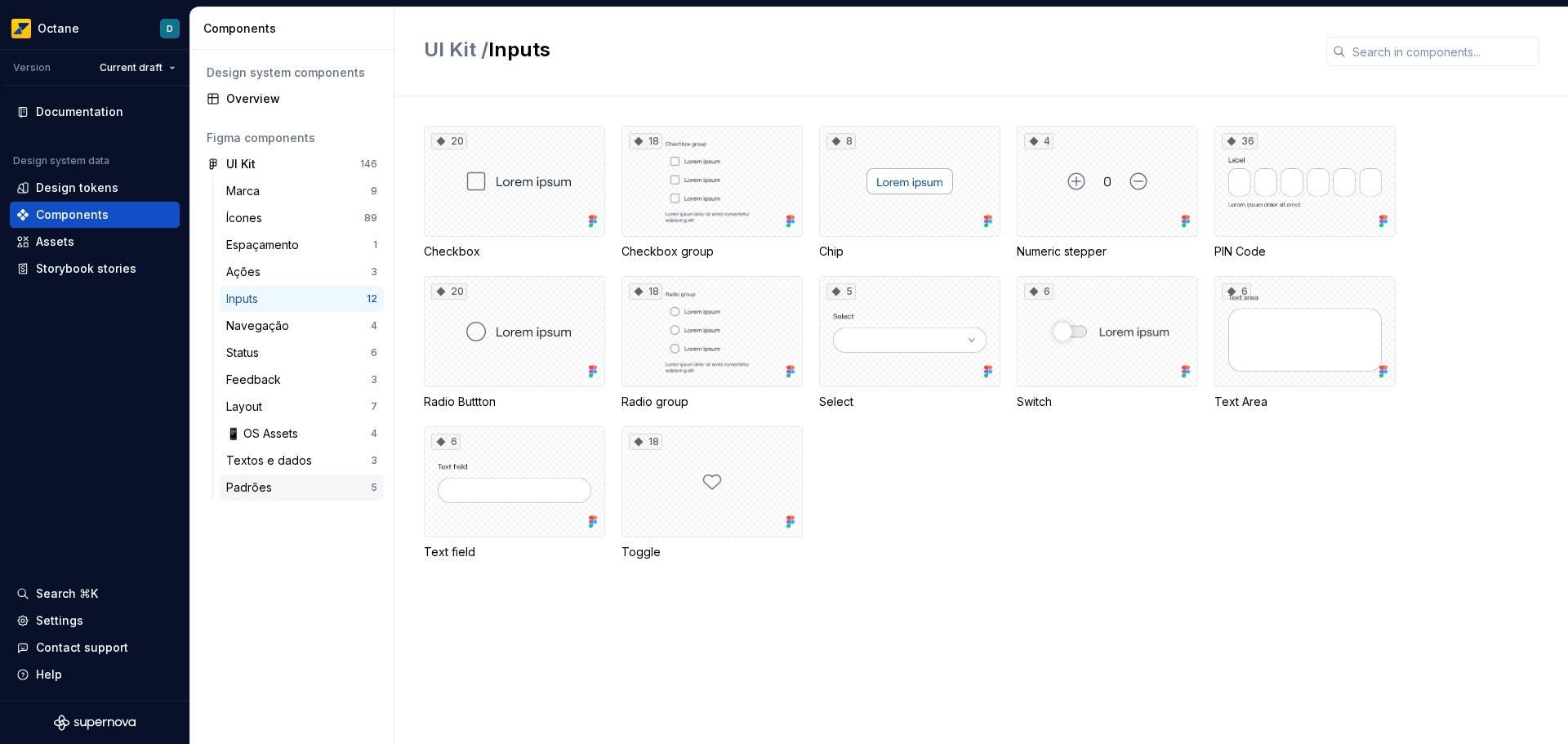
click at [307, 494] on div "Padrões" at bounding box center [298, 488] width 144 height 17
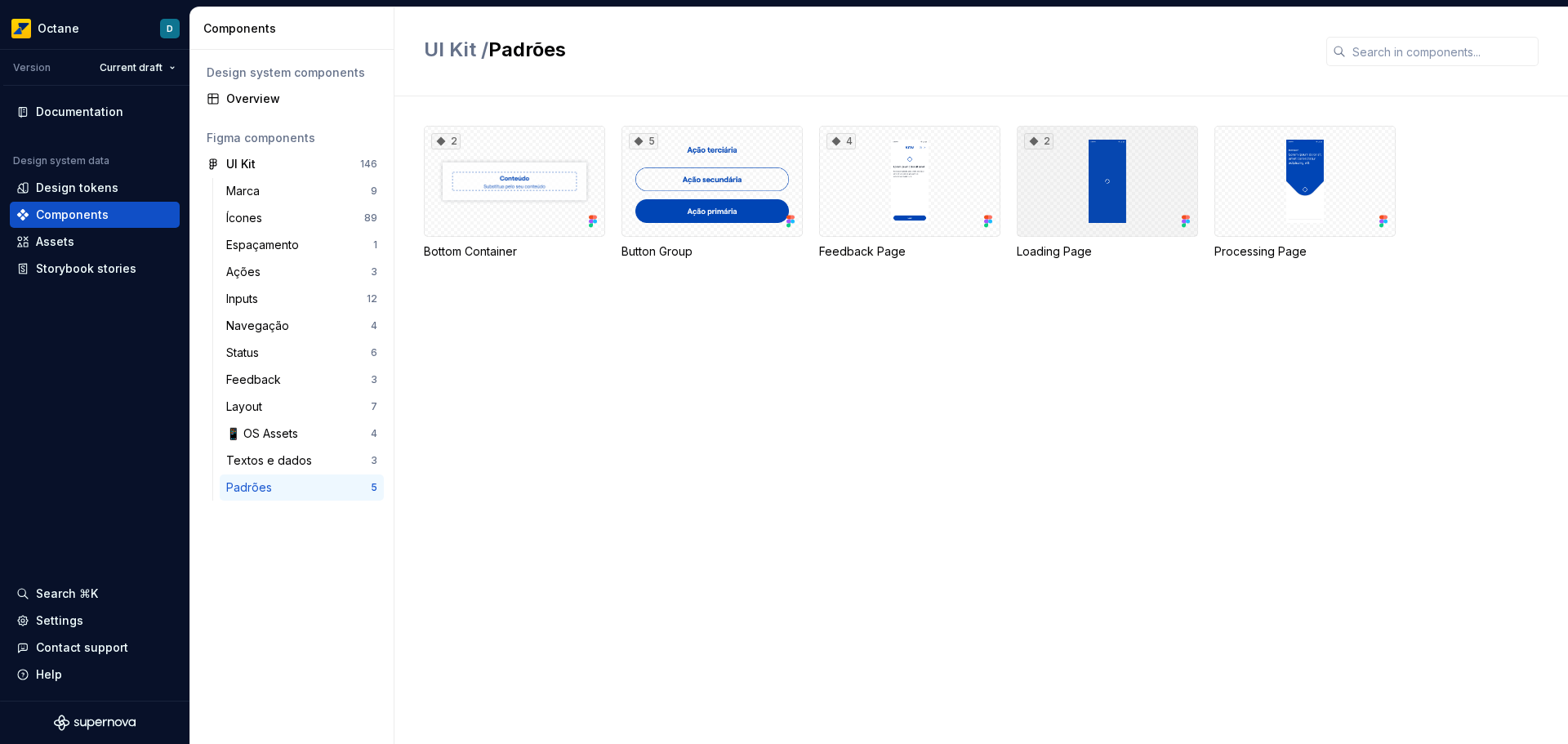
click at [1123, 163] on div "2" at bounding box center [1108, 182] width 182 height 111
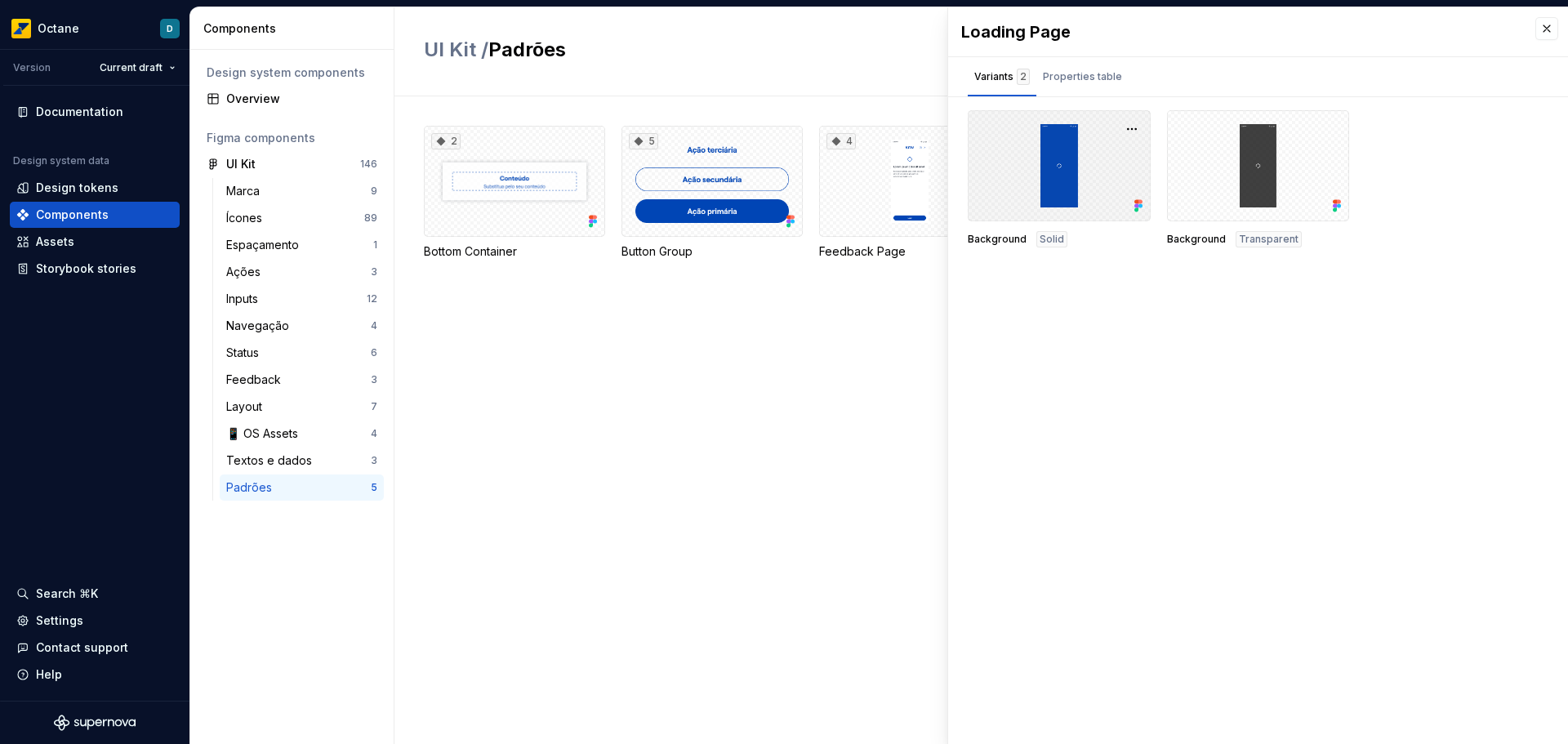
click at [1024, 183] on div at bounding box center [1060, 166] width 183 height 111
click at [1046, 188] on div at bounding box center [1060, 166] width 183 height 111
click at [1049, 188] on div at bounding box center [1060, 166] width 183 height 111
click at [1135, 131] on button "button" at bounding box center [1132, 129] width 23 height 23
click at [1167, 349] on div "Loading Page Variants 2 Properties table Background Solid Background Transparen…" at bounding box center [1258, 375] width 620 height 737
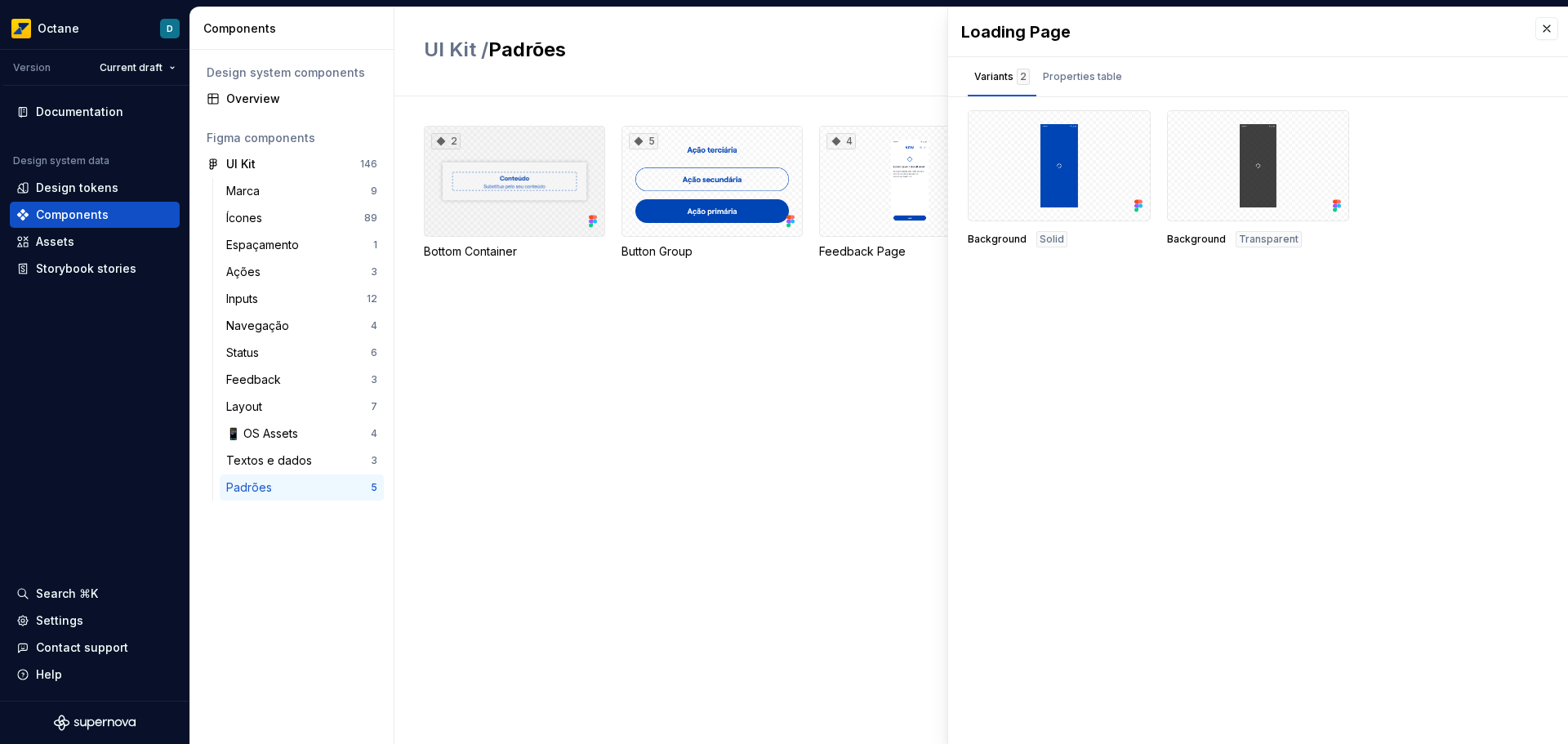
click at [523, 172] on div "2" at bounding box center [515, 182] width 182 height 111
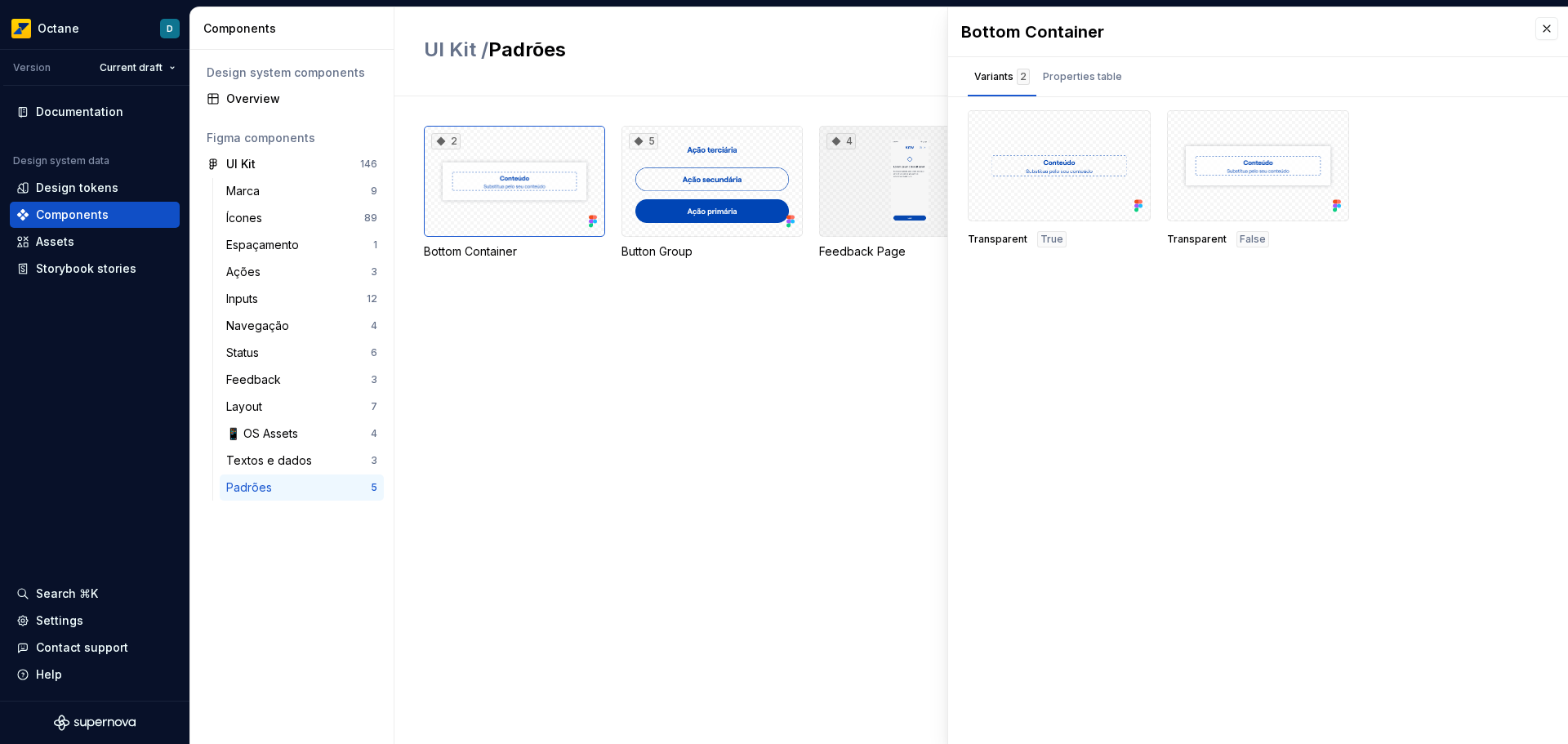
click at [895, 160] on div "4" at bounding box center [909, 182] width 182 height 111
click at [903, 170] on div "4" at bounding box center [909, 182] width 182 height 111
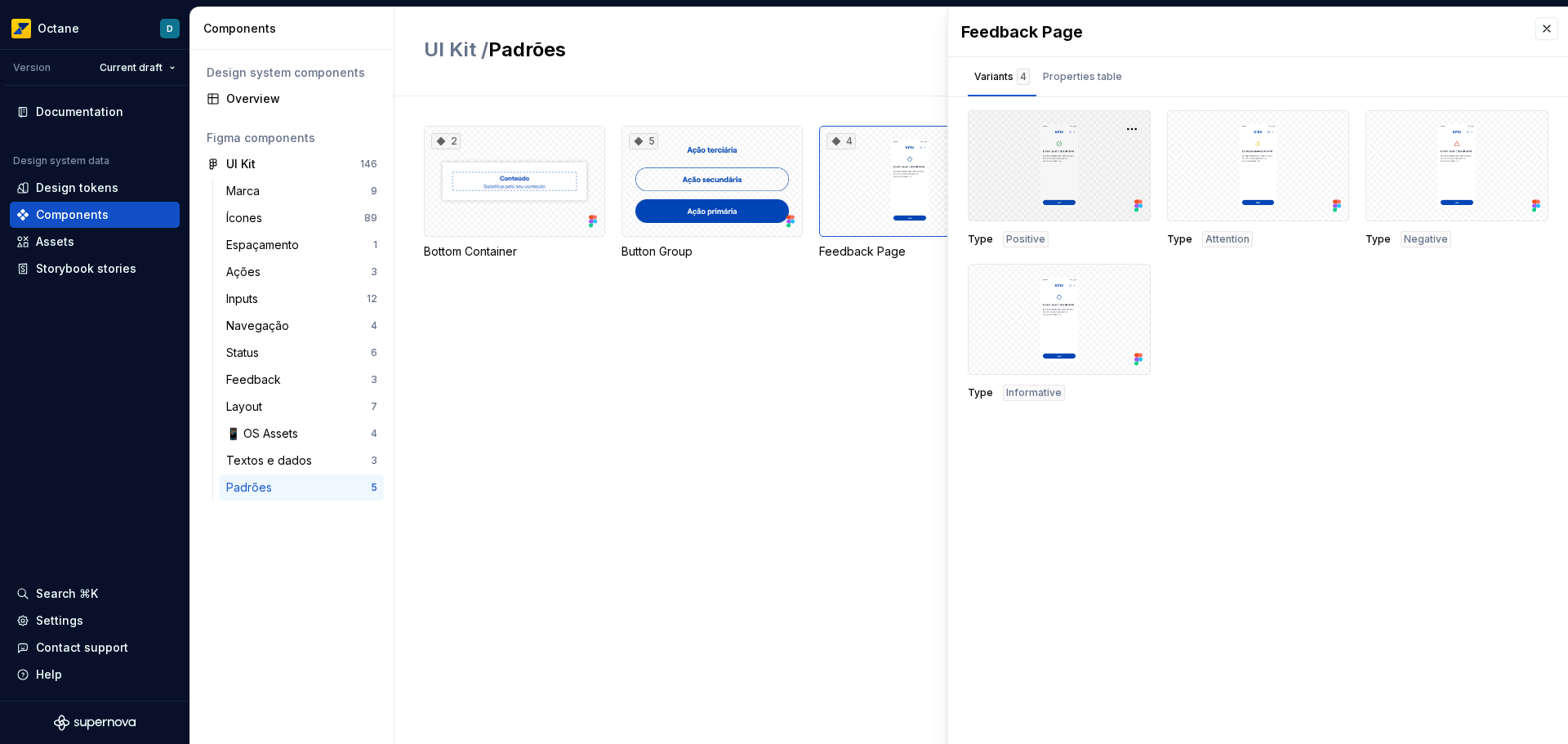
click at [1057, 158] on div at bounding box center [1060, 166] width 183 height 111
click at [252, 408] on div "Layout" at bounding box center [247, 407] width 43 height 17
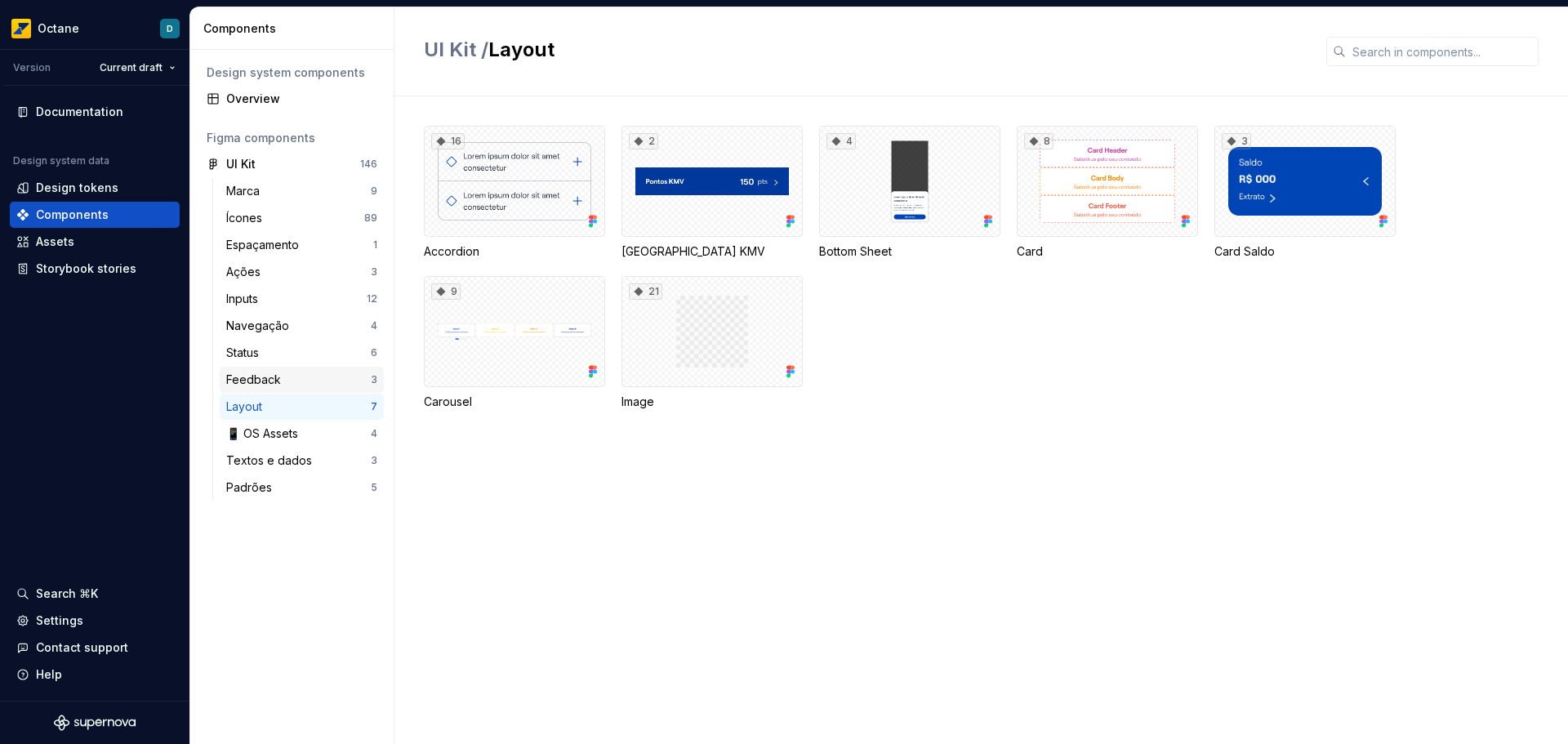
click at [301, 381] on div "Feedback" at bounding box center [298, 380] width 144 height 17
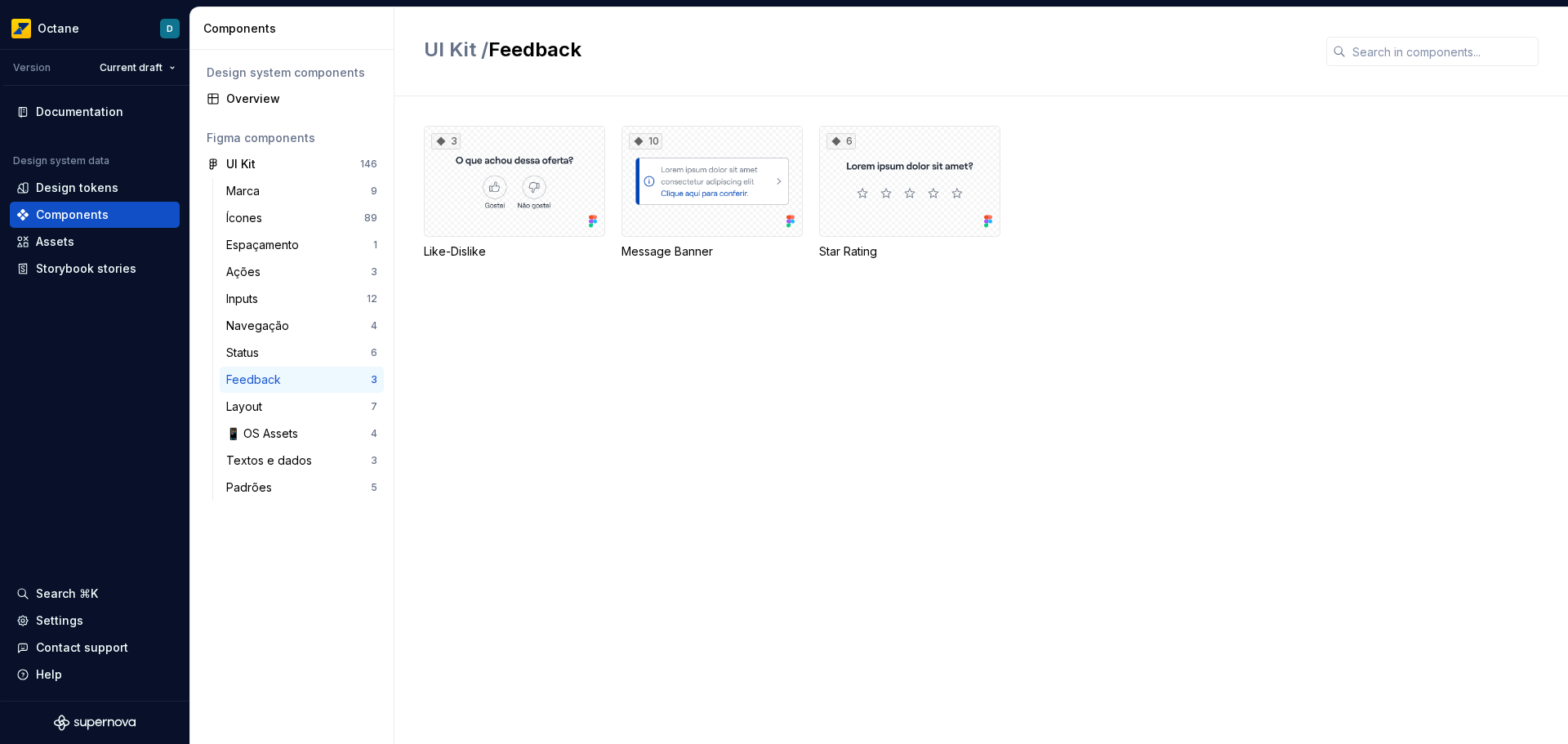
drag, startPoint x: 284, startPoint y: 327, endPoint x: 290, endPoint y: 312, distance: 16.2
click at [285, 325] on div "Navegação" at bounding box center [260, 326] width 69 height 17
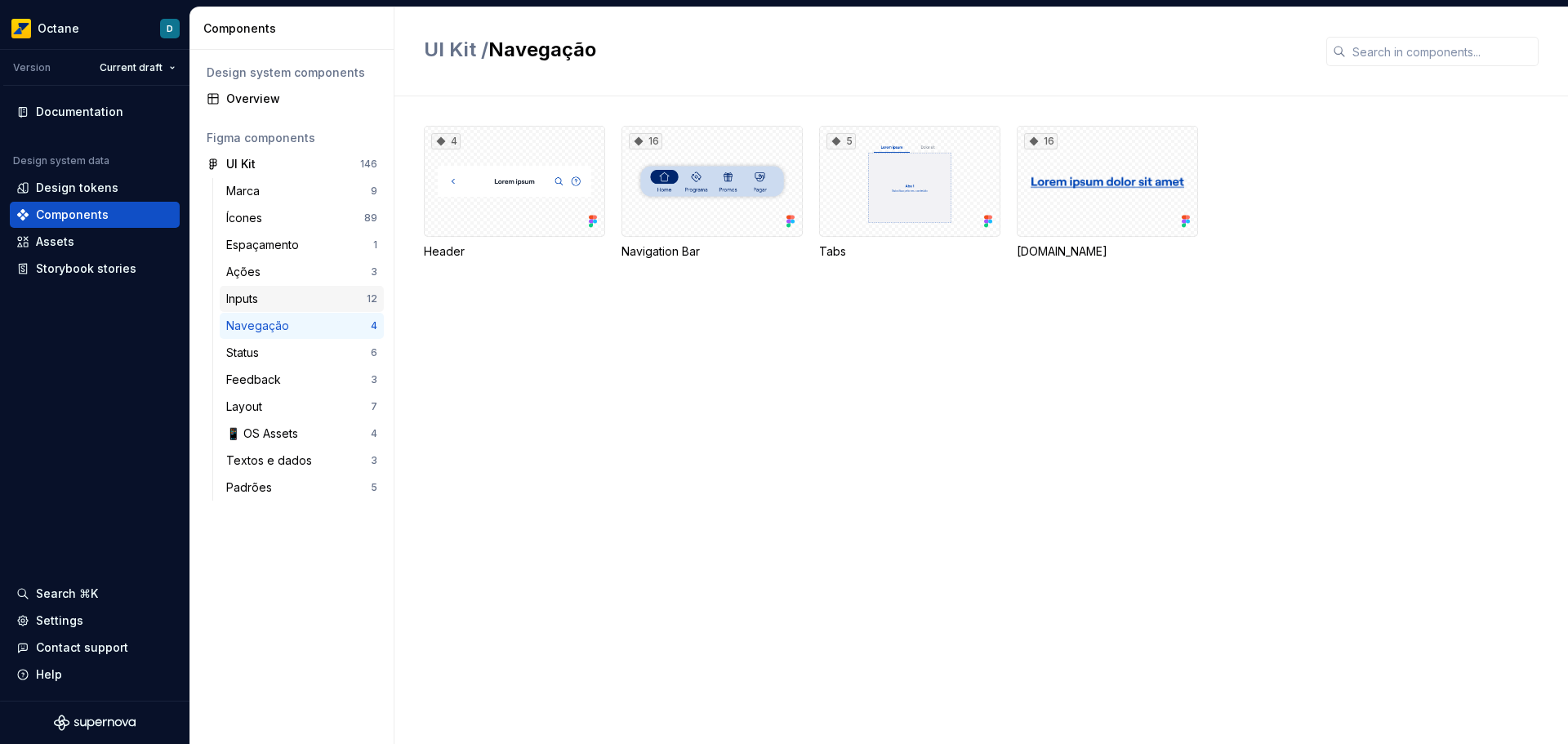
click at [303, 294] on div "Inputs" at bounding box center [296, 299] width 141 height 17
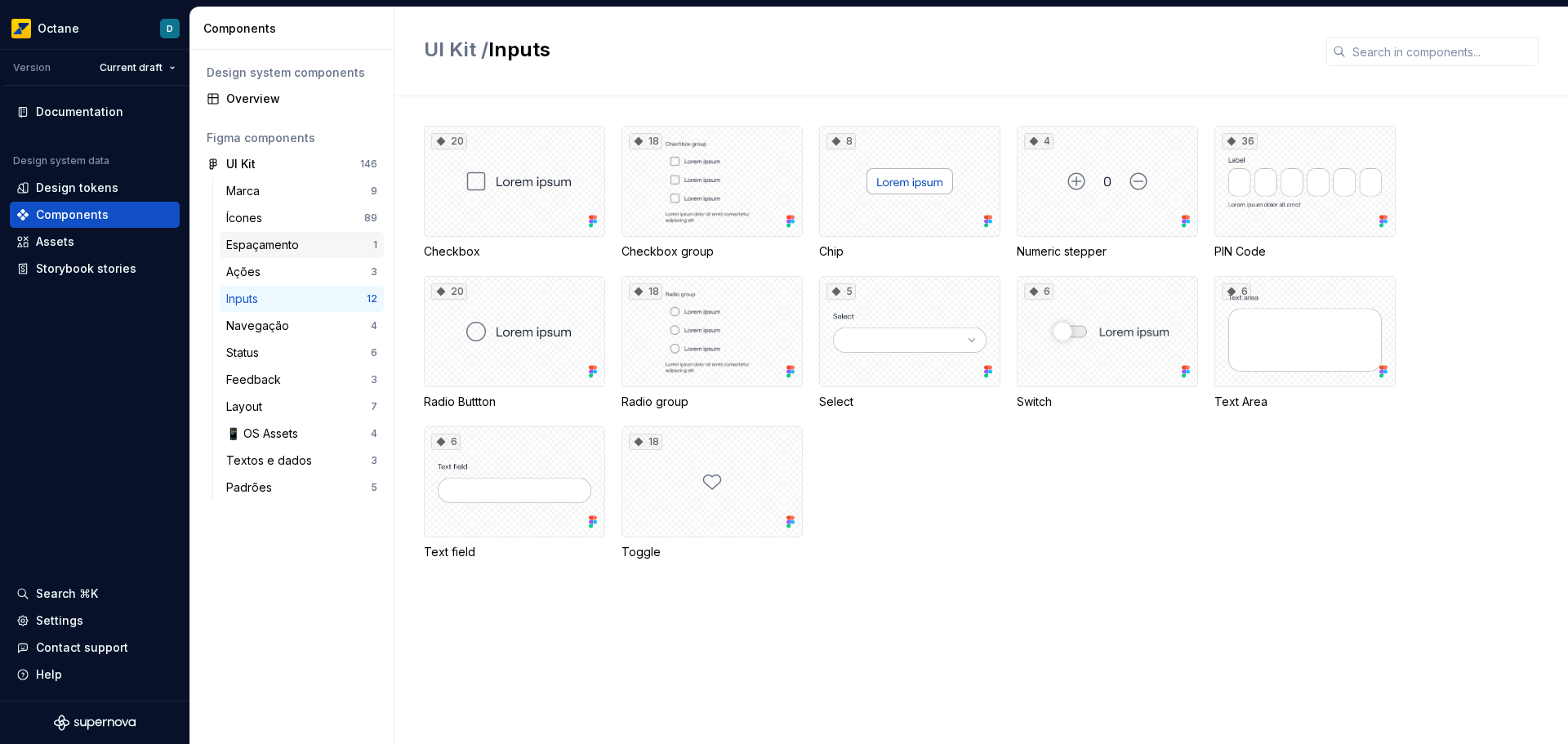
click at [306, 247] on div "Espaçamento" at bounding box center [266, 246] width 80 height 17
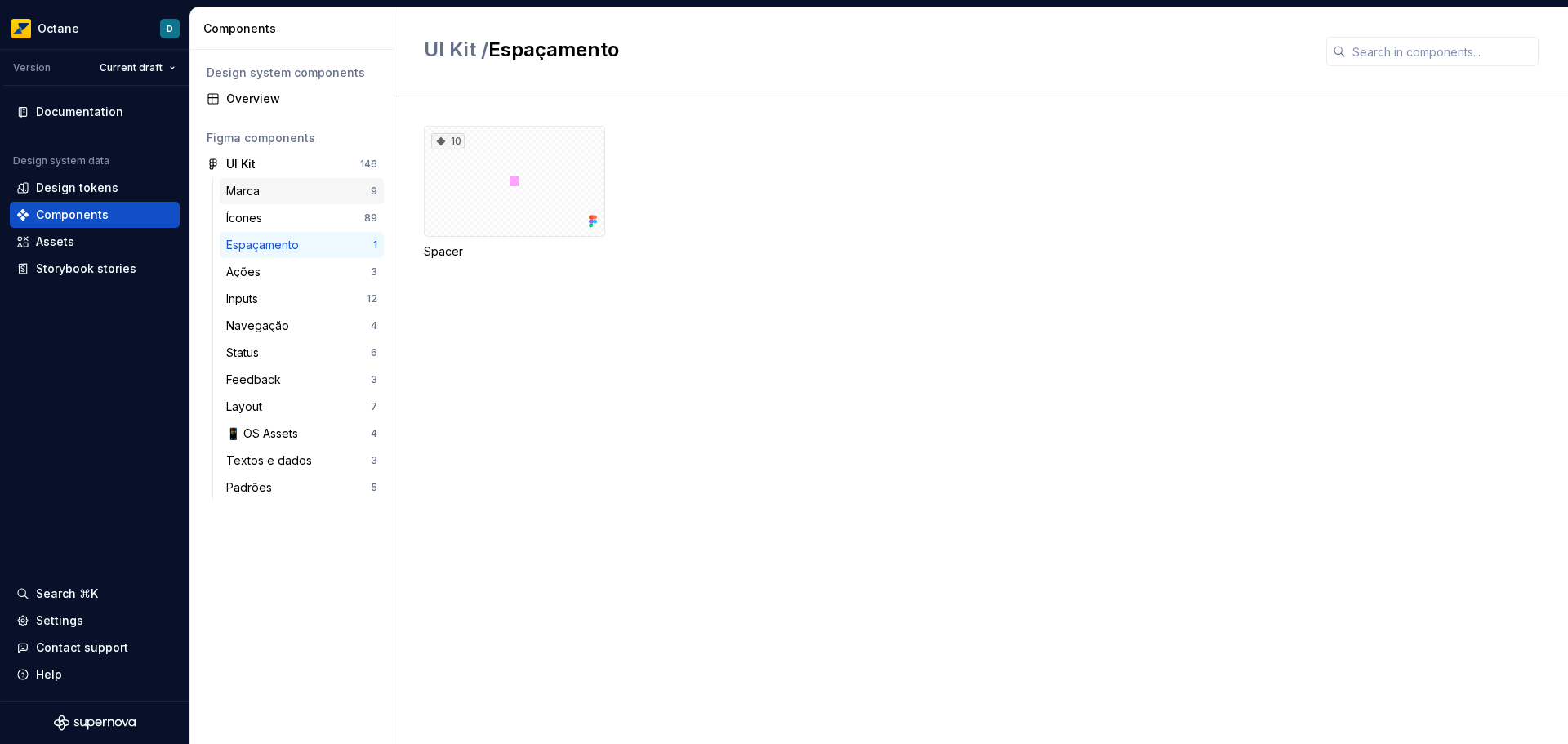
click at [279, 193] on div "Marca" at bounding box center [298, 192] width 144 height 17
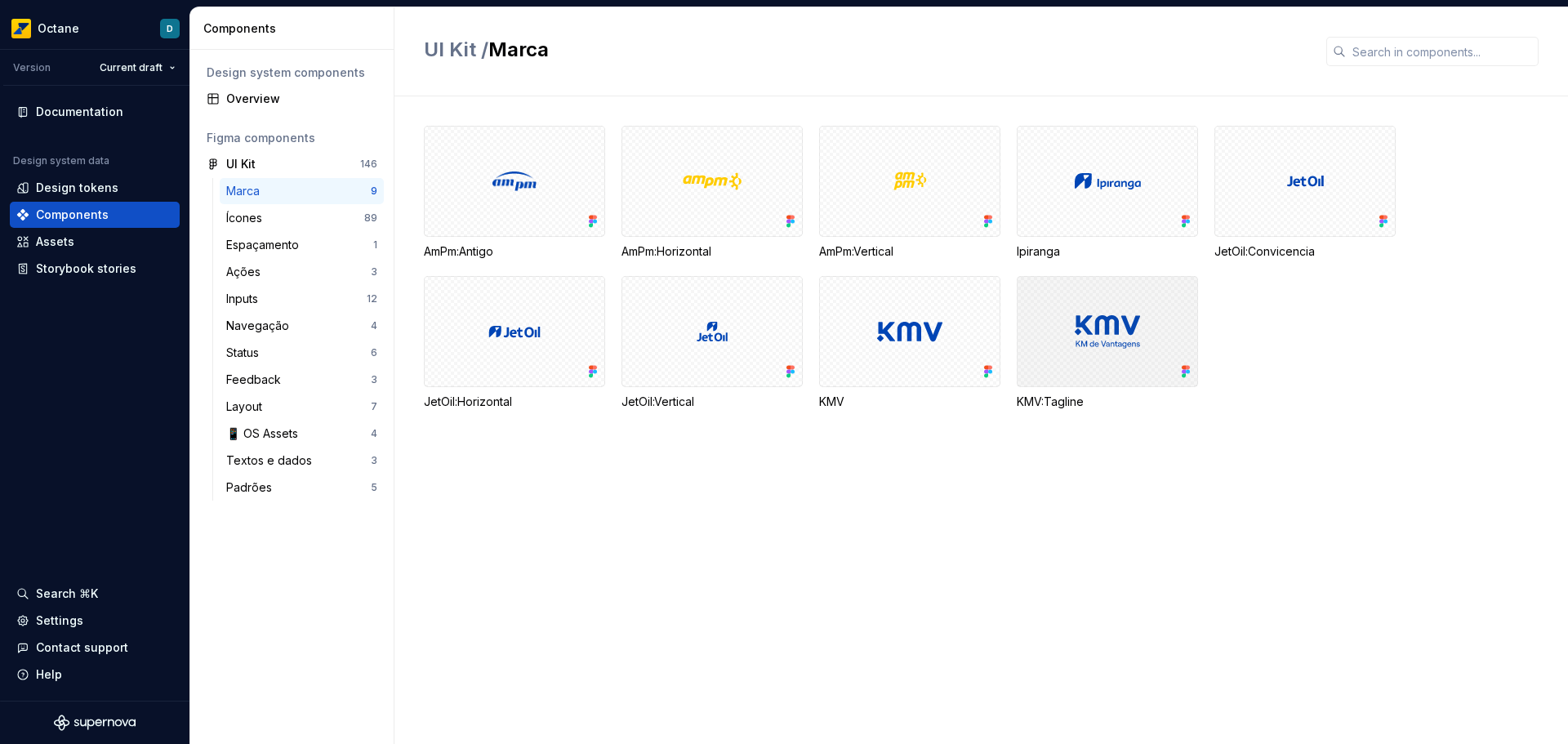
click at [1073, 322] on div at bounding box center [1108, 332] width 182 height 111
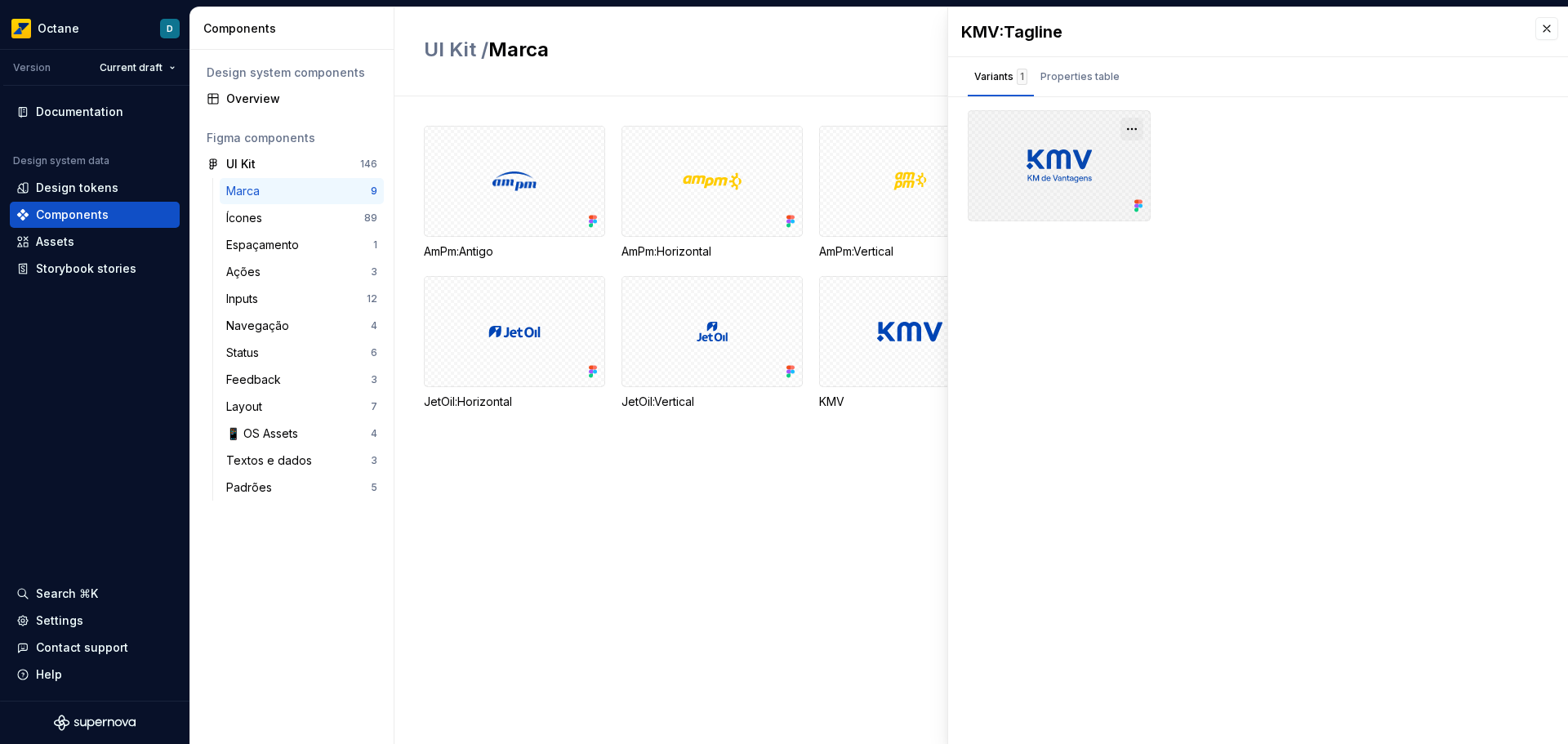
click at [1131, 128] on button "button" at bounding box center [1132, 129] width 23 height 23
click at [1060, 159] on div "Open in [GEOGRAPHIC_DATA]" at bounding box center [1079, 177] width 107 height 49
click at [1075, 74] on div "Properties table" at bounding box center [1080, 77] width 80 height 17
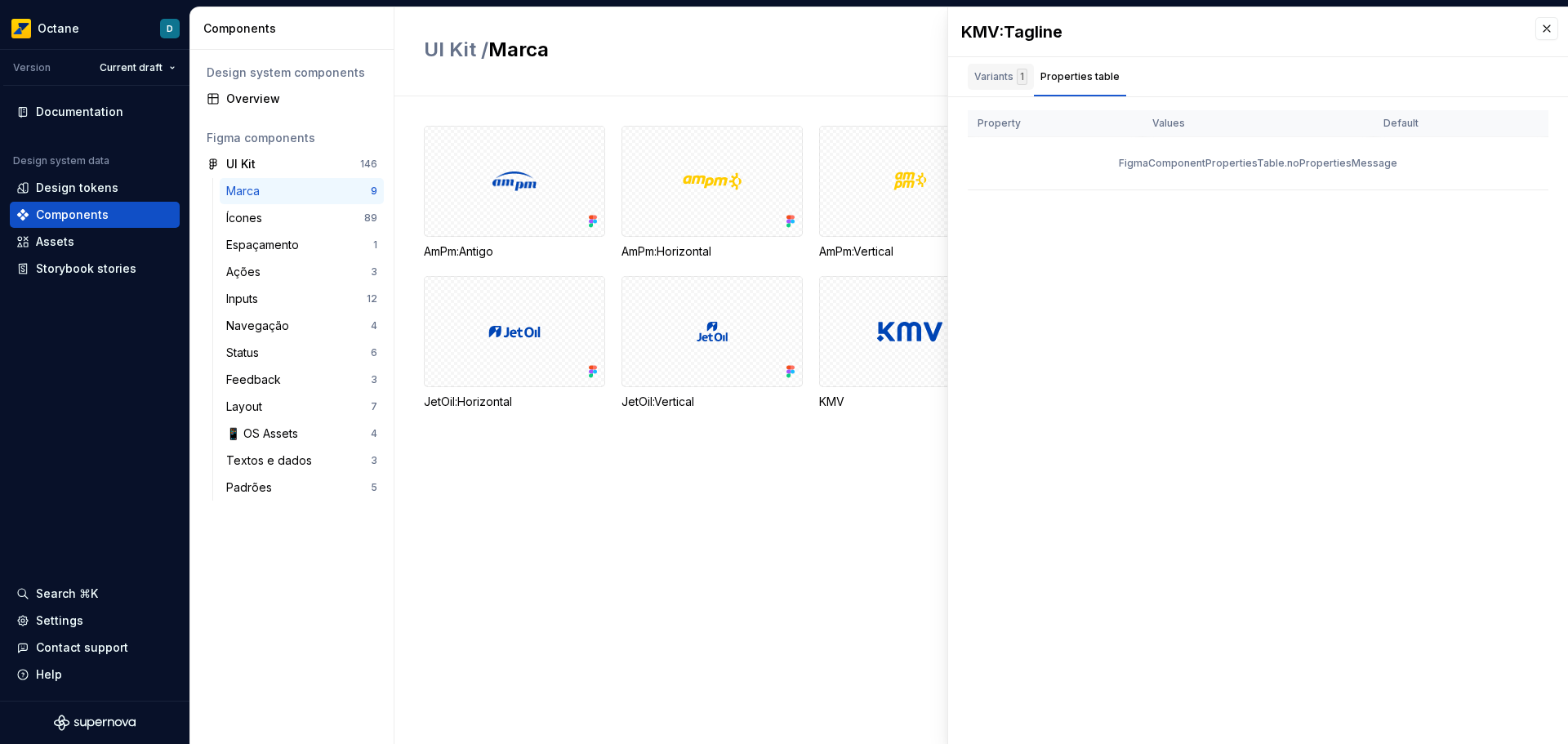
click at [996, 75] on div "Variants 1" at bounding box center [1000, 77] width 53 height 17
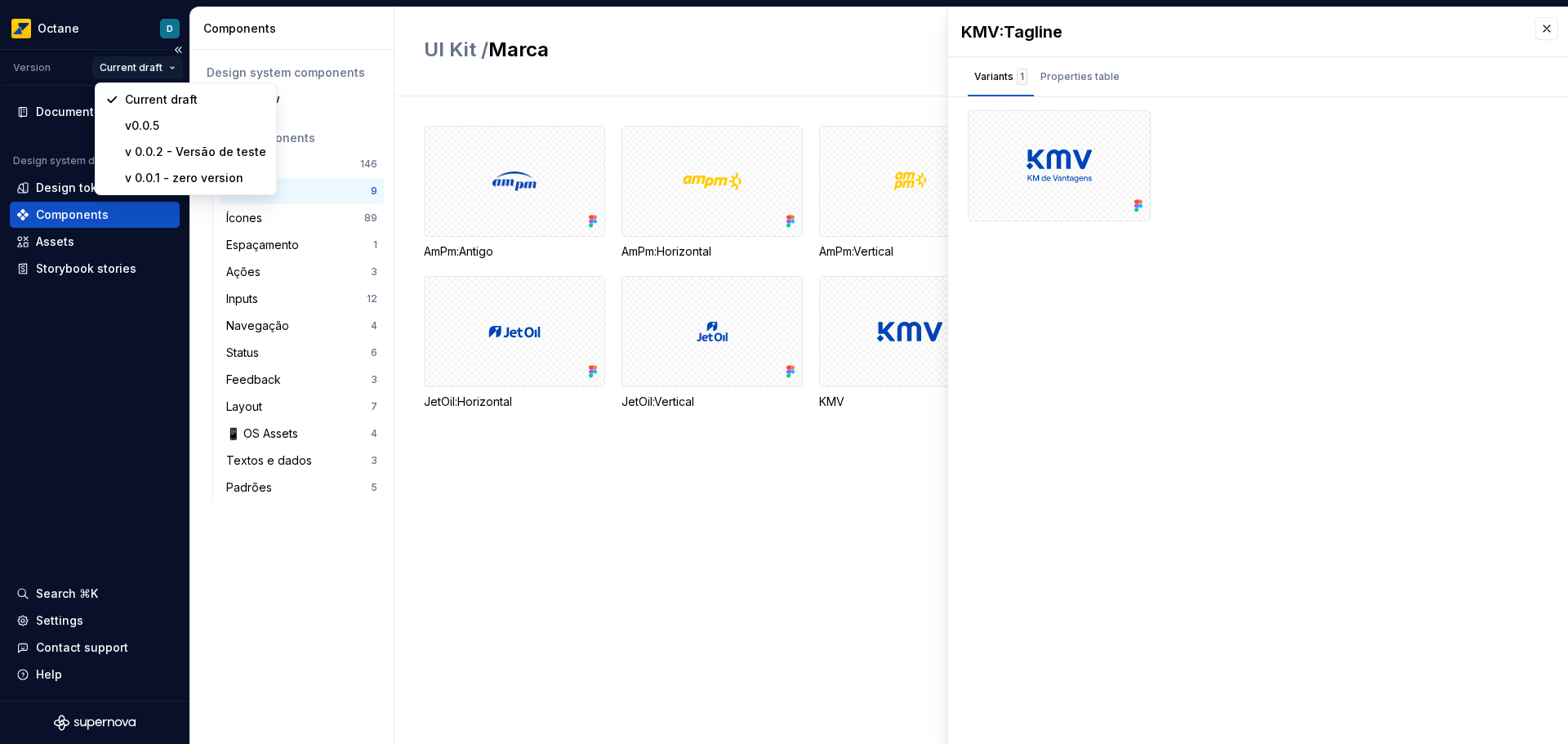
click at [169, 71] on html "Octane D Version Current draft Documentation Design system data Design tokens C…" at bounding box center [784, 372] width 1568 height 744
click at [170, 362] on html "Octane D Version Current draft Documentation Design system data Design tokens C…" at bounding box center [784, 372] width 1568 height 744
